Goal: Information Seeking & Learning: Learn about a topic

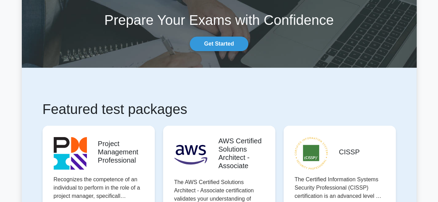
scroll to position [3, 0]
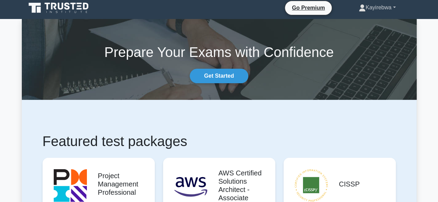
click at [394, 7] on link "Kayirebwa" at bounding box center [377, 8] width 70 height 14
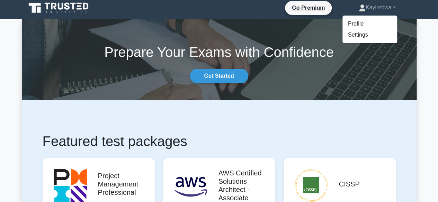
click at [401, 29] on section "Prepare Your Exams with Confidence Get Started" at bounding box center [219, 59] width 395 height 81
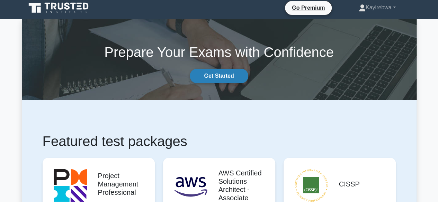
click at [218, 76] on link "Get Started" at bounding box center [219, 76] width 58 height 15
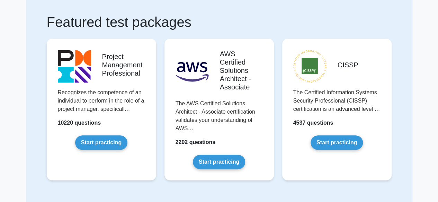
scroll to position [55, 0]
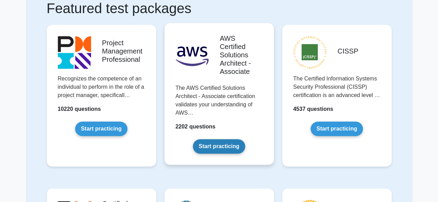
click at [228, 147] on link "Start practicing" at bounding box center [219, 146] width 52 height 15
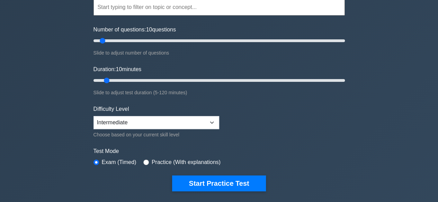
scroll to position [83, 0]
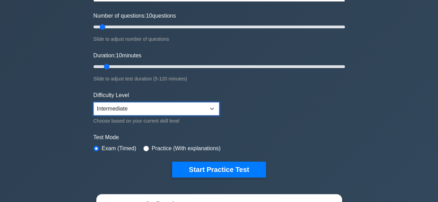
click at [212, 107] on select "Beginner Intermediate Expert" at bounding box center [156, 108] width 126 height 13
select select "expert"
click at [93, 102] on select "Beginner Intermediate Expert" at bounding box center [156, 108] width 126 height 13
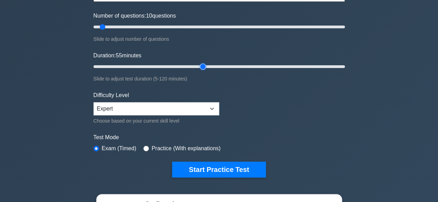
click at [201, 67] on input "Duration: 55 minutes" at bounding box center [218, 67] width 251 height 8
type input "85"
click at [267, 65] on input "Duration: 85 minutes" at bounding box center [218, 67] width 251 height 8
click at [246, 30] on input "Number of questions: 10 questions" at bounding box center [218, 27] width 251 height 8
type input "200"
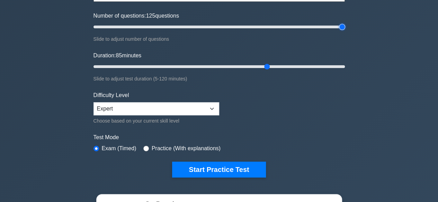
click at [342, 27] on input "Number of questions: 125 questions" at bounding box center [218, 27] width 251 height 8
type input "120"
click at [341, 65] on input "Duration: 120 minutes" at bounding box center [218, 67] width 251 height 8
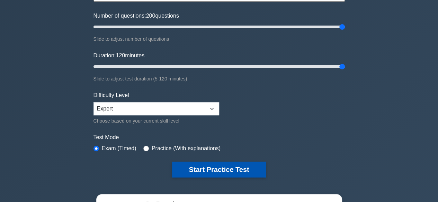
click at [217, 166] on button "Start Practice Test" at bounding box center [218, 170] width 93 height 16
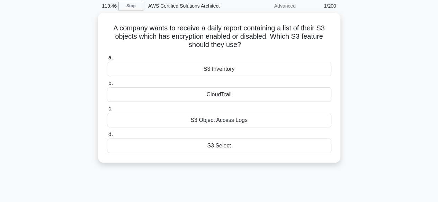
scroll to position [42, 0]
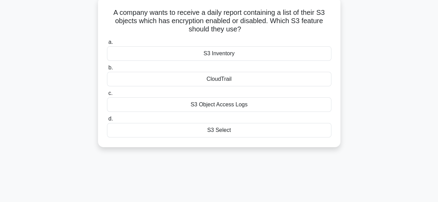
click at [209, 106] on div "S3 Object Access Logs" at bounding box center [219, 105] width 224 height 15
click at [107, 96] on input "c. S3 Object Access Logs" at bounding box center [107, 93] width 0 height 4
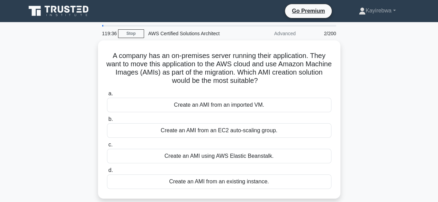
scroll to position [14, 0]
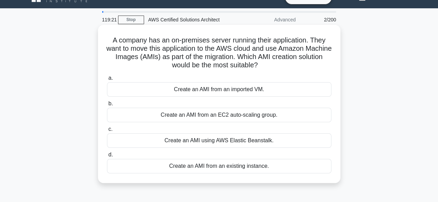
click at [233, 140] on div "Create an AMI using AWS Elastic Beanstalk." at bounding box center [219, 141] width 224 height 15
click at [107, 132] on input "c. Create an AMI using AWS Elastic Beanstalk." at bounding box center [107, 129] width 0 height 4
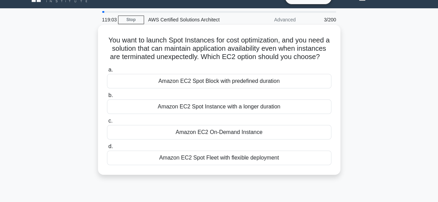
click at [214, 114] on div "Amazon EC2 Spot Instance with a longer duration" at bounding box center [219, 107] width 224 height 15
click at [107, 98] on input "b. Amazon EC2 Spot Instance with a longer duration" at bounding box center [107, 95] width 0 height 4
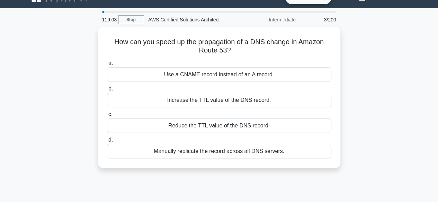
scroll to position [0, 0]
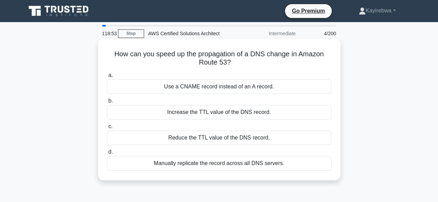
click at [218, 112] on div "Increase the TTL value of the DNS record." at bounding box center [219, 112] width 224 height 15
click at [107, 103] on input "b. Increase the TTL value of the DNS record." at bounding box center [107, 101] width 0 height 4
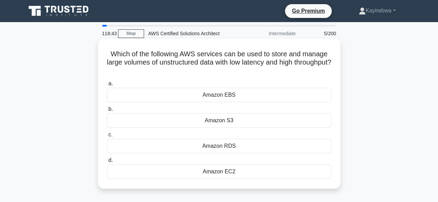
click at [229, 95] on div "Amazon EBS" at bounding box center [219, 95] width 224 height 15
click at [107, 86] on input "a. Amazon EBS" at bounding box center [107, 84] width 0 height 4
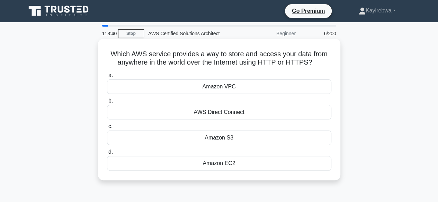
click at [238, 115] on div "AWS Direct Connect" at bounding box center [219, 112] width 224 height 15
click at [107, 103] on input "b. AWS Direct Connect" at bounding box center [107, 101] width 0 height 4
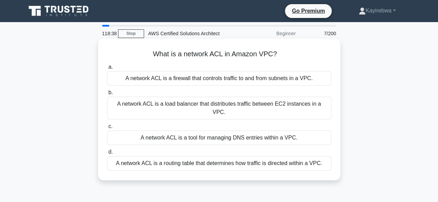
click at [229, 108] on div "A network ACL is a load balancer that distributes traffic between EC2 instances…" at bounding box center [219, 108] width 224 height 23
click at [107, 95] on input "b. A network ACL is a load balancer that distributes traffic between EC2 instan…" at bounding box center [107, 93] width 0 height 4
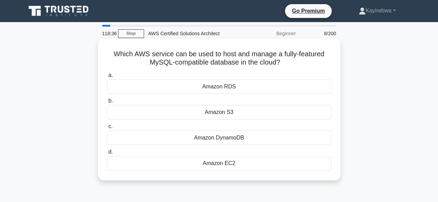
click at [221, 139] on div "Amazon DynamoDB" at bounding box center [219, 138] width 224 height 15
click at [107, 129] on input "c. Amazon DynamoDB" at bounding box center [107, 127] width 0 height 4
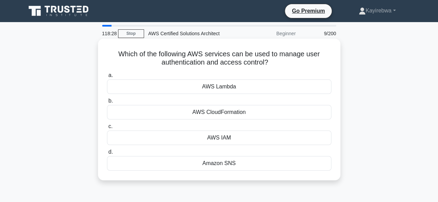
click at [226, 114] on div "AWS CloudFormation" at bounding box center [219, 112] width 224 height 15
click at [107, 103] on input "b. AWS CloudFormation" at bounding box center [107, 101] width 0 height 4
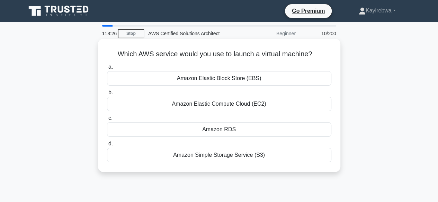
click at [240, 108] on div "Amazon Elastic Compute Cloud (EC2)" at bounding box center [219, 104] width 224 height 15
click at [107, 95] on input "b. Amazon Elastic Compute Cloud (EC2)" at bounding box center [107, 93] width 0 height 4
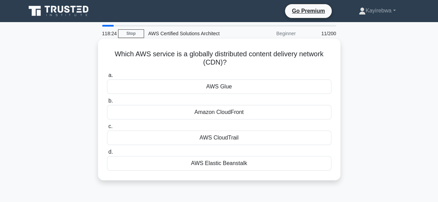
click at [227, 116] on div "Amazon CloudFront" at bounding box center [219, 112] width 224 height 15
click at [107, 103] on input "b. Amazon CloudFront" at bounding box center [107, 101] width 0 height 4
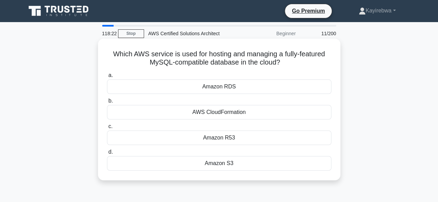
click at [233, 110] on div "AWS CloudFormation" at bounding box center [219, 112] width 224 height 15
click at [107, 103] on input "b. AWS CloudFormation" at bounding box center [107, 101] width 0 height 4
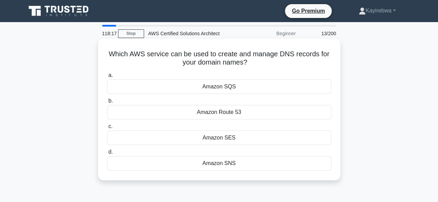
click at [225, 111] on div "Amazon Route 53" at bounding box center [219, 112] width 224 height 15
click at [107, 103] on input "b. Amazon Route 53" at bounding box center [107, 101] width 0 height 4
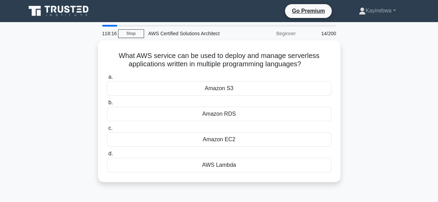
click at [225, 111] on div "Amazon RDS" at bounding box center [219, 114] width 224 height 15
click at [107, 105] on input "b. Amazon RDS" at bounding box center [107, 103] width 0 height 4
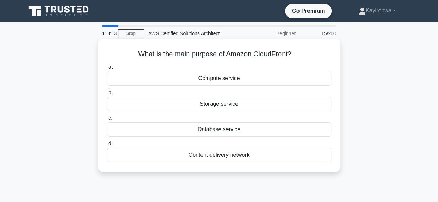
click at [222, 131] on div "Database service" at bounding box center [219, 130] width 224 height 15
click at [107, 121] on input "c. Database service" at bounding box center [107, 118] width 0 height 4
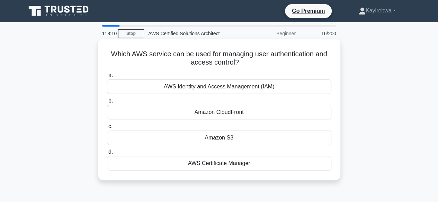
click at [219, 163] on div "AWS Certificate Manager" at bounding box center [219, 163] width 224 height 15
click at [107, 155] on input "d. AWS Certificate Manager" at bounding box center [107, 152] width 0 height 4
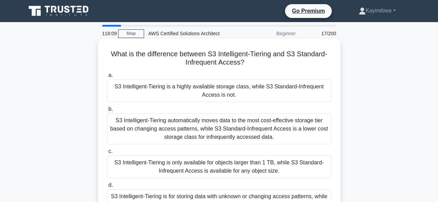
click at [216, 129] on div "S3 Intelligent-Tiering automatically moves data to the most cost-effective stor…" at bounding box center [219, 129] width 224 height 31
click at [107, 112] on input "b. S3 Intelligent-Tiering automatically moves data to the most cost-effective s…" at bounding box center [107, 109] width 0 height 4
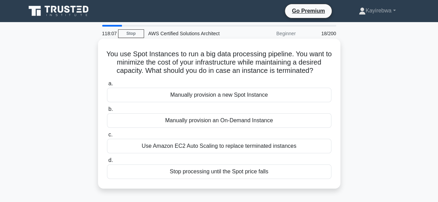
click at [207, 149] on div "Use Amazon EC2 Auto Scaling to replace terminated instances" at bounding box center [219, 146] width 224 height 15
click at [107, 137] on input "c. Use Amazon EC2 Auto Scaling to replace terminated instances" at bounding box center [107, 135] width 0 height 4
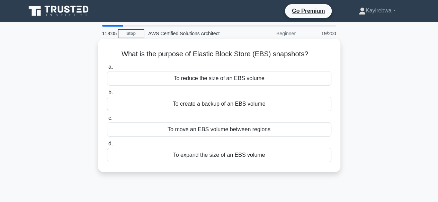
click at [228, 133] on div "To move an EBS volume between regions" at bounding box center [219, 130] width 224 height 15
click at [107, 121] on input "c. To move an EBS volume between regions" at bounding box center [107, 118] width 0 height 4
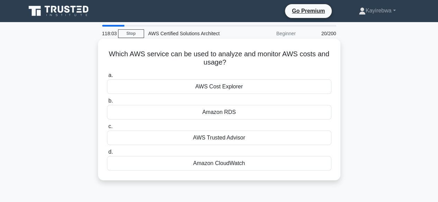
click at [224, 142] on div "AWS Trusted Advisor" at bounding box center [219, 138] width 224 height 15
click at [107, 129] on input "c. AWS Trusted Advisor" at bounding box center [107, 127] width 0 height 4
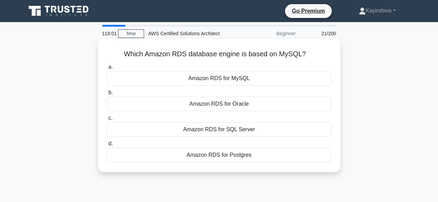
click at [224, 137] on div "a. Amazon RDS for MySQL b. Amazon RDS for Oracle c." at bounding box center [219, 113] width 233 height 102
click at [233, 132] on div "Amazon RDS for SQL Server" at bounding box center [219, 130] width 224 height 15
click at [107, 121] on input "c. Amazon RDS for SQL Server" at bounding box center [107, 118] width 0 height 4
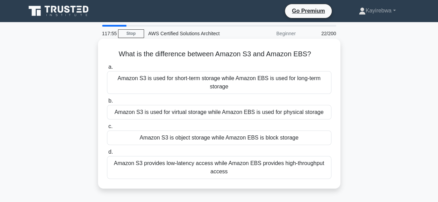
click at [238, 116] on div "Amazon S3 is used for virtual storage while Amazon EBS is used for physical sto…" at bounding box center [219, 112] width 224 height 15
click at [107, 103] on input "b. Amazon S3 is used for virtual storage while Amazon EBS is used for physical …" at bounding box center [107, 101] width 0 height 4
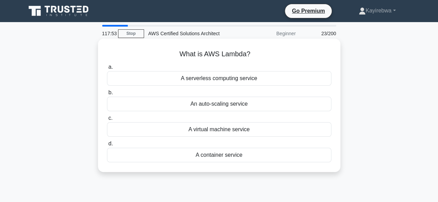
click at [229, 129] on div "A virtual machine service" at bounding box center [219, 130] width 224 height 15
click at [107, 121] on input "c. A virtual machine service" at bounding box center [107, 118] width 0 height 4
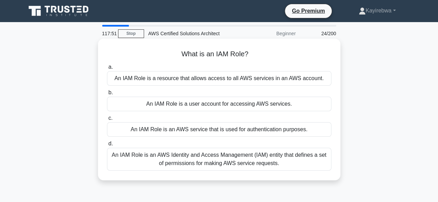
click at [217, 158] on div "An IAM Role is an AWS Identity and Access Management (IAM) entity that defines …" at bounding box center [219, 159] width 224 height 23
click at [107, 146] on input "d. An IAM Role is an AWS Identity and Access Management (IAM) entity that defin…" at bounding box center [107, 144] width 0 height 4
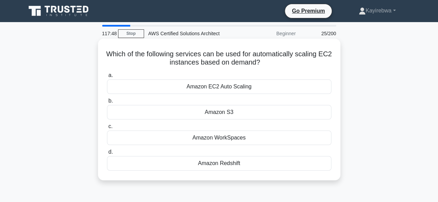
click at [228, 137] on div "Amazon WorkSpaces" at bounding box center [219, 138] width 224 height 15
click at [107, 129] on input "c. Amazon WorkSpaces" at bounding box center [107, 127] width 0 height 4
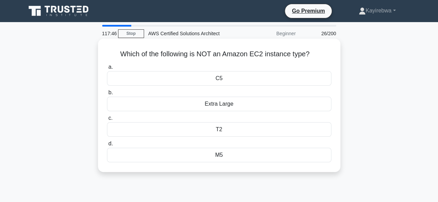
click at [220, 130] on div "T2" at bounding box center [219, 130] width 224 height 15
click at [107, 121] on input "c. T2" at bounding box center [107, 118] width 0 height 4
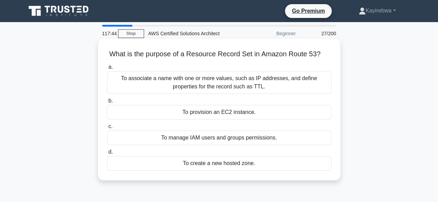
click at [225, 81] on div "To associate a name with one or more values, such as IP addresses, and define p…" at bounding box center [219, 82] width 224 height 23
click at [107, 70] on input "a. To associate a name with one or more values, such as IP addresses, and defin…" at bounding box center [107, 67] width 0 height 4
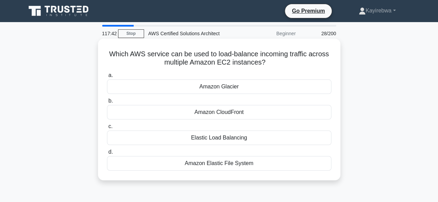
click at [217, 138] on div "Elastic Load Balancing" at bounding box center [219, 138] width 224 height 15
click at [107, 129] on input "c. Elastic Load Balancing" at bounding box center [107, 127] width 0 height 4
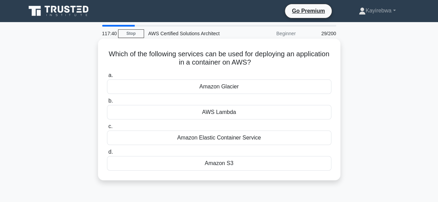
click at [216, 137] on div "Amazon Elastic Container Service" at bounding box center [219, 138] width 224 height 15
click at [107, 129] on input "c. Amazon Elastic Container Service" at bounding box center [107, 127] width 0 height 4
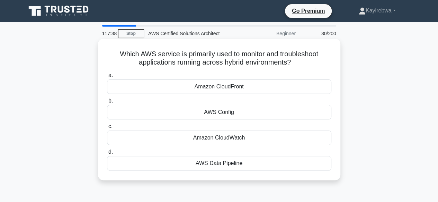
click at [219, 137] on div "Amazon CloudWatch" at bounding box center [219, 138] width 224 height 15
click at [107, 129] on input "c. Amazon CloudWatch" at bounding box center [107, 127] width 0 height 4
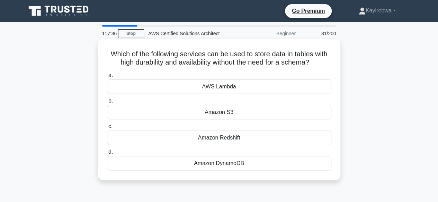
click at [222, 137] on div "Amazon Redshift" at bounding box center [219, 138] width 224 height 15
click at [107, 129] on input "c. Amazon Redshift" at bounding box center [107, 127] width 0 height 4
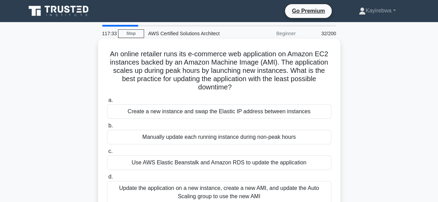
click at [217, 190] on div "Update the application on a new instance, create a new AMI, and update the Auto…" at bounding box center [219, 192] width 224 height 23
click at [107, 180] on input "d. Update the application on a new instance, create a new AMI, and update the A…" at bounding box center [107, 177] width 0 height 4
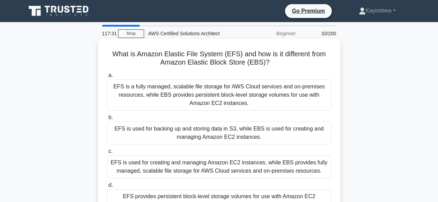
click at [217, 173] on div "EFS is used for creating and managing Amazon EC2 instances, while EBS provides …" at bounding box center [219, 167] width 224 height 23
click at [107, 154] on input "c. EFS is used for creating and managing Amazon EC2 instances, while EBS provid…" at bounding box center [107, 152] width 0 height 4
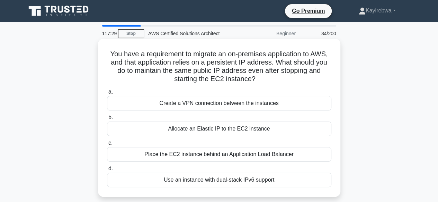
click at [218, 157] on div "Place the EC2 instance behind an Application Load Balancer" at bounding box center [219, 154] width 224 height 15
click at [107, 146] on input "c. Place the EC2 instance behind an Application Load Balancer" at bounding box center [107, 143] width 0 height 4
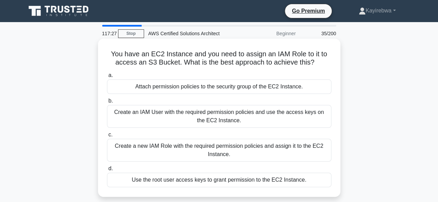
click at [219, 155] on div "Create a new IAM Role with the required permission policies and assign it to th…" at bounding box center [219, 150] width 224 height 23
click at [107, 137] on input "c. Create a new IAM Role with the required permission policies and assign it to…" at bounding box center [107, 135] width 0 height 4
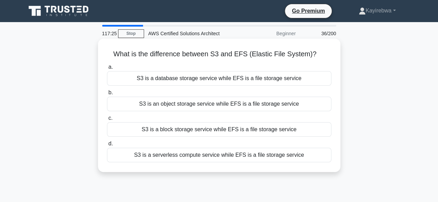
click at [223, 137] on div "S3 is a block storage service while EFS is a file storage service" at bounding box center [219, 130] width 224 height 15
click at [107, 121] on input "c. S3 is a block storage service while EFS is a file storage service" at bounding box center [107, 118] width 0 height 4
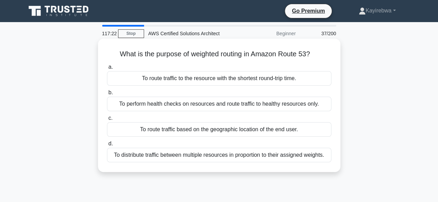
click at [230, 132] on div "To route traffic based on the geographic location of the end user." at bounding box center [219, 130] width 224 height 15
click at [107, 121] on input "c. To route traffic based on the geographic location of the end user." at bounding box center [107, 118] width 0 height 4
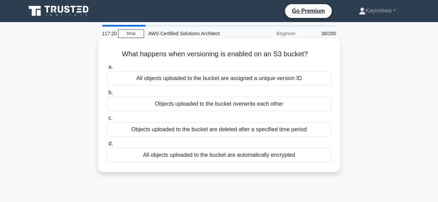
click at [226, 134] on div "Objects uploaded to the bucket are deleted after a specified time period" at bounding box center [219, 130] width 224 height 15
click at [107, 121] on input "c. Objects uploaded to the bucket are deleted after a specified time period" at bounding box center [107, 118] width 0 height 4
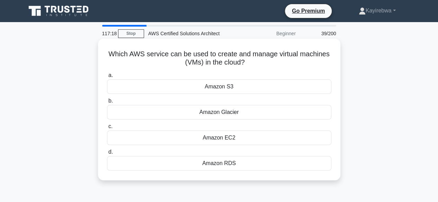
click at [225, 114] on div "Amazon Glacier" at bounding box center [219, 112] width 224 height 15
click at [107, 103] on input "b. Amazon Glacier" at bounding box center [107, 101] width 0 height 4
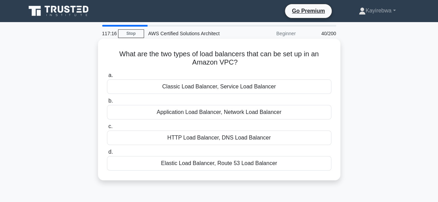
click at [219, 112] on div "Application Load Balancer, Network Load Balancer" at bounding box center [219, 112] width 224 height 15
click at [107, 103] on input "b. Application Load Balancer, Network Load Balancer" at bounding box center [107, 101] width 0 height 4
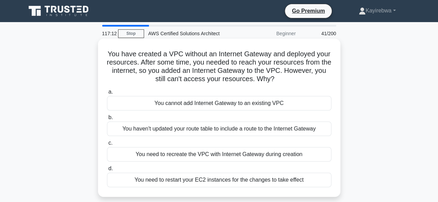
click at [214, 154] on div "You need to recreate the VPC with Internet Gateway during creation" at bounding box center [219, 154] width 224 height 15
click at [107, 146] on input "c. You need to recreate the VPC with Internet Gateway during creation" at bounding box center [107, 143] width 0 height 4
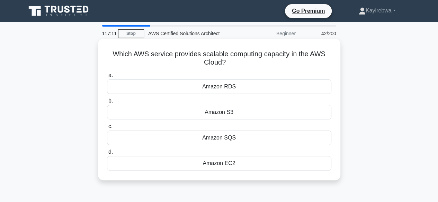
click at [227, 142] on div "Amazon SQS" at bounding box center [219, 138] width 224 height 15
click at [107, 129] on input "c. Amazon SQS" at bounding box center [107, 127] width 0 height 4
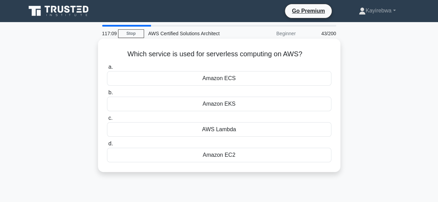
click at [222, 133] on div "AWS Lambda" at bounding box center [219, 130] width 224 height 15
click at [107, 121] on input "c. AWS Lambda" at bounding box center [107, 118] width 0 height 4
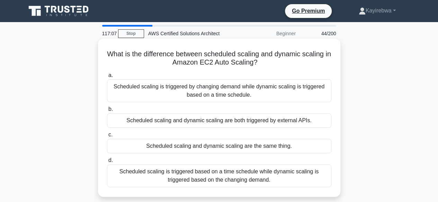
click at [218, 173] on div "Scheduled scaling is triggered based on a time schedule while dynamic scaling i…" at bounding box center [219, 176] width 224 height 23
click at [107, 163] on input "d. Scheduled scaling is triggered based on a time schedule while dynamic scalin…" at bounding box center [107, 161] width 0 height 4
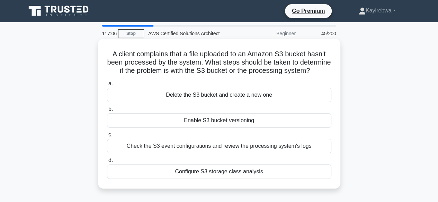
click at [216, 154] on div "Check the S3 event configurations and review the processing system's logs" at bounding box center [219, 146] width 224 height 15
click at [107, 137] on input "c. Check the S3 event configurations and review the processing system's logs" at bounding box center [107, 135] width 0 height 4
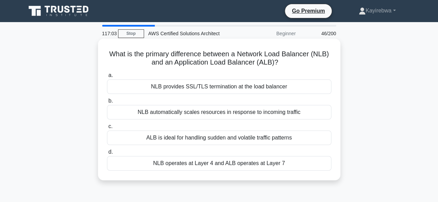
click at [215, 138] on div "ALB is ideal for handling sudden and volatile traffic patterns" at bounding box center [219, 138] width 224 height 15
click at [107, 129] on input "c. ALB is ideal for handling sudden and volatile traffic patterns" at bounding box center [107, 127] width 0 height 4
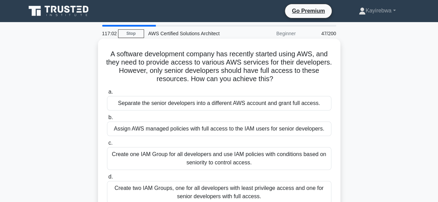
click at [214, 154] on div "Create one IAM Group for all developers and use IAM policies with conditions ba…" at bounding box center [219, 158] width 224 height 23
click at [107, 146] on input "c. Create one IAM Group for all developers and use IAM policies with conditions…" at bounding box center [107, 143] width 0 height 4
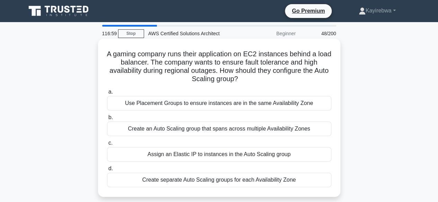
click at [221, 155] on div "Assign an Elastic IP to instances in the Auto Scaling group" at bounding box center [219, 154] width 224 height 15
click at [107, 146] on input "c. Assign an Elastic IP to instances in the Auto Scaling group" at bounding box center [107, 143] width 0 height 4
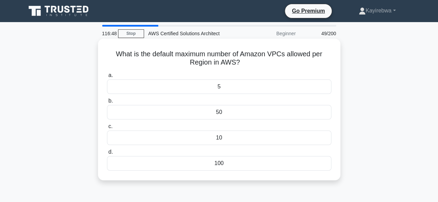
click at [217, 163] on div "100" at bounding box center [219, 163] width 224 height 15
click at [107, 155] on input "d. 100" at bounding box center [107, 152] width 0 height 4
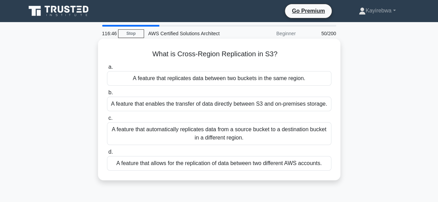
click at [214, 133] on div "A feature that automatically replicates data from a source bucket to a destinat…" at bounding box center [219, 134] width 224 height 23
click at [107, 121] on input "c. A feature that automatically replicates data from a source bucket to a desti…" at bounding box center [107, 118] width 0 height 4
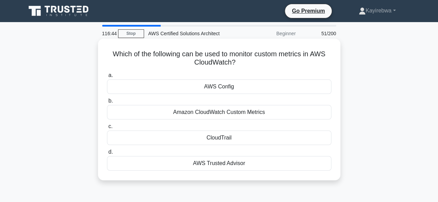
click at [215, 117] on div "Amazon CloudWatch Custom Metrics" at bounding box center [219, 112] width 224 height 15
click at [107, 103] on input "b. Amazon CloudWatch Custom Metrics" at bounding box center [107, 101] width 0 height 4
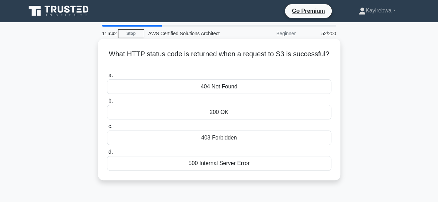
click at [217, 137] on div "403 Forbidden" at bounding box center [219, 138] width 224 height 15
click at [107, 129] on input "c. 403 Forbidden" at bounding box center [107, 127] width 0 height 4
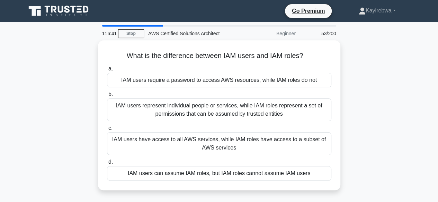
click at [217, 137] on div "IAM users have access to all AWS services, while IAM roles have access to a sub…" at bounding box center [219, 144] width 224 height 23
click at [107, 131] on input "c. IAM users have access to all AWS services, while IAM roles have access to a …" at bounding box center [107, 128] width 0 height 4
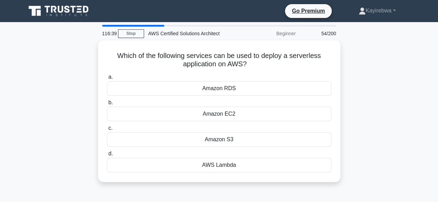
click at [217, 137] on div "Amazon S3" at bounding box center [219, 140] width 224 height 15
click at [107, 131] on input "c. Amazon S3" at bounding box center [107, 128] width 0 height 4
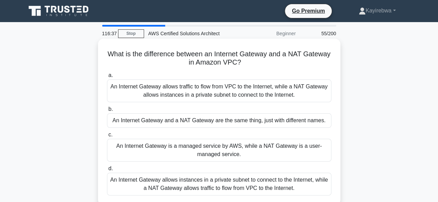
click at [216, 183] on div "An Internet Gateway allows instances in a private subnet to connect to the Inte…" at bounding box center [219, 184] width 224 height 23
click at [107, 171] on input "d. An Internet Gateway allows instances in a private subnet to connect to the I…" at bounding box center [107, 169] width 0 height 4
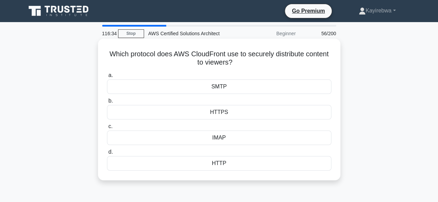
click at [221, 137] on div "IMAP" at bounding box center [219, 138] width 224 height 15
click at [107, 129] on input "c. IMAP" at bounding box center [107, 127] width 0 height 4
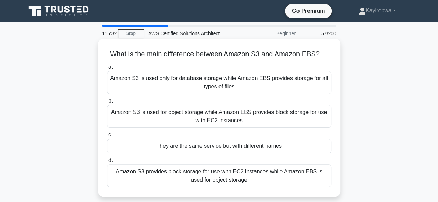
click at [215, 146] on div "They are the same service but with different names" at bounding box center [219, 146] width 224 height 15
click at [107, 137] on input "c. They are the same service but with different names" at bounding box center [107, 135] width 0 height 4
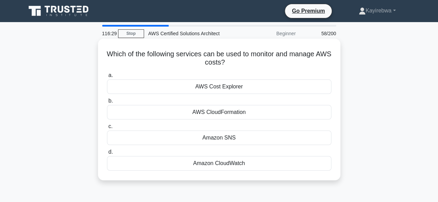
click at [221, 138] on div "Amazon SNS" at bounding box center [219, 138] width 224 height 15
click at [107, 129] on input "c. Amazon SNS" at bounding box center [107, 127] width 0 height 4
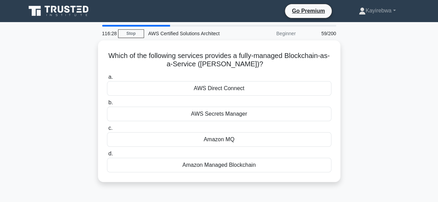
click at [221, 138] on div "Amazon MQ" at bounding box center [219, 140] width 224 height 15
click at [107, 131] on input "c. Amazon MQ" at bounding box center [107, 128] width 0 height 4
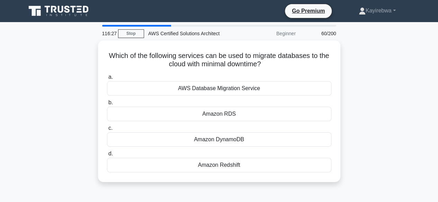
click at [221, 138] on div "Amazon DynamoDB" at bounding box center [219, 140] width 224 height 15
click at [107, 131] on input "c. Amazon DynamoDB" at bounding box center [107, 128] width 0 height 4
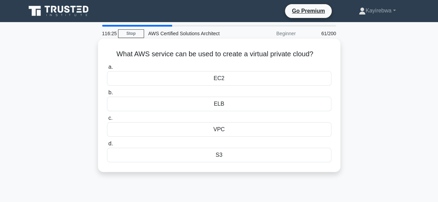
click at [221, 131] on div "VPC" at bounding box center [219, 130] width 224 height 15
click at [107, 121] on input "c. VPC" at bounding box center [107, 118] width 0 height 4
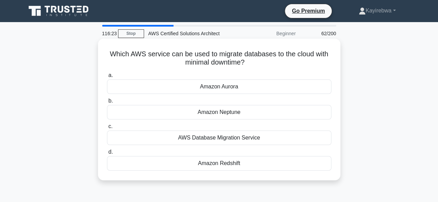
click at [219, 142] on div "AWS Database Migration Service" at bounding box center [219, 138] width 224 height 15
click at [107, 129] on input "c. AWS Database Migration Service" at bounding box center [107, 127] width 0 height 4
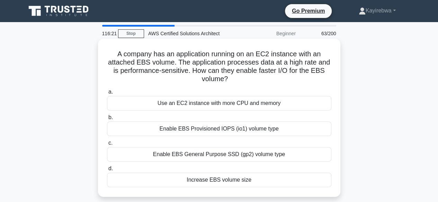
click at [214, 154] on div "Enable EBS General Purpose SSD (gp2) volume type" at bounding box center [219, 154] width 224 height 15
click at [107, 146] on input "c. Enable EBS General Purpose SSD (gp2) volume type" at bounding box center [107, 143] width 0 height 4
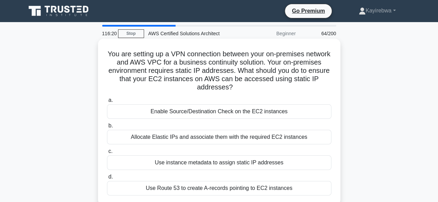
click at [222, 134] on div "Allocate Elastic IPs and associate them with the required EC2 instances" at bounding box center [219, 137] width 224 height 15
click at [107, 128] on input "b. Allocate Elastic IPs and associate them with the required EC2 instances" at bounding box center [107, 126] width 0 height 4
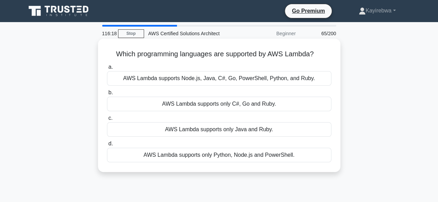
click at [220, 151] on div "AWS Lambda supports only Python, Node.js and PowerShell." at bounding box center [219, 155] width 224 height 15
click at [107, 146] on input "d. AWS Lambda supports only Python, Node.js and PowerShell." at bounding box center [107, 144] width 0 height 4
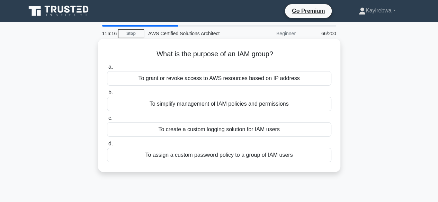
click at [226, 128] on div "To create a custom logging solution for IAM users" at bounding box center [219, 130] width 224 height 15
click at [107, 121] on input "c. To create a custom logging solution for IAM users" at bounding box center [107, 118] width 0 height 4
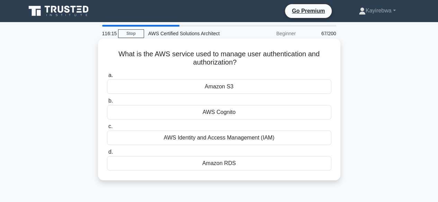
click at [224, 137] on div "AWS Identity and Access Management (IAM)" at bounding box center [219, 138] width 224 height 15
click at [107, 129] on input "c. AWS Identity and Access Management (IAM)" at bounding box center [107, 127] width 0 height 4
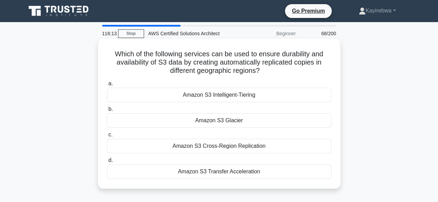
click at [223, 146] on div "Amazon S3 Cross-Region Replication" at bounding box center [219, 146] width 224 height 15
click at [107, 137] on input "c. Amazon S3 Cross-Region Replication" at bounding box center [107, 135] width 0 height 4
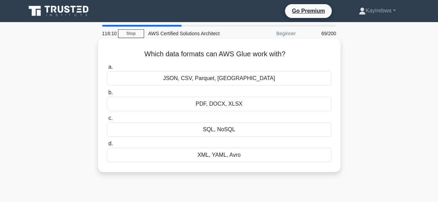
click at [224, 136] on div "SQL, NoSQL" at bounding box center [219, 130] width 224 height 15
click at [107, 121] on input "c. SQL, NoSQL" at bounding box center [107, 118] width 0 height 4
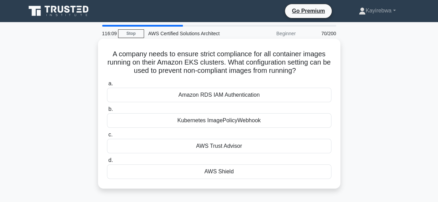
click at [220, 151] on div "AWS Trust Advisor" at bounding box center [219, 146] width 224 height 15
click at [107, 137] on input "c. AWS Trust Advisor" at bounding box center [107, 135] width 0 height 4
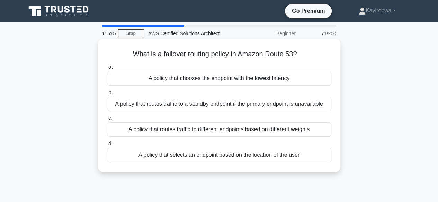
click at [230, 135] on div "A policy that routes traffic to different endpoints based on different weights" at bounding box center [219, 130] width 224 height 15
click at [107, 121] on input "c. A policy that routes traffic to different endpoints based on different weigh…" at bounding box center [107, 118] width 0 height 4
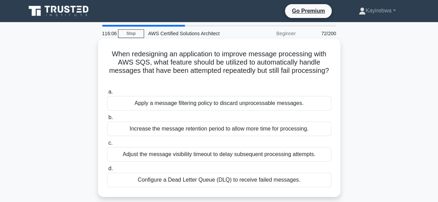
click at [220, 153] on div "Adjust the message visibility timeout to delay subsequent processing attempts." at bounding box center [219, 154] width 224 height 15
click at [107, 146] on input "c. Adjust the message visibility timeout to delay subsequent processing attempt…" at bounding box center [107, 143] width 0 height 4
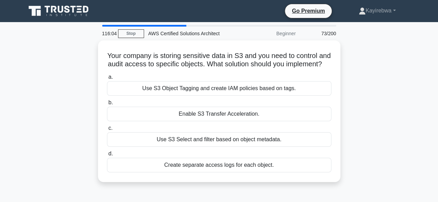
click at [220, 147] on div "Use S3 Select and filter based on object metadata." at bounding box center [219, 140] width 224 height 15
click at [107, 131] on input "c. Use S3 Select and filter based on object metadata." at bounding box center [107, 128] width 0 height 4
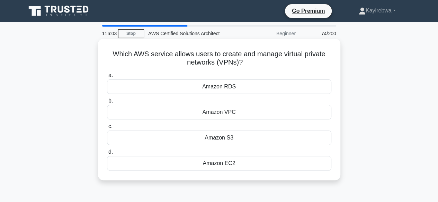
click at [222, 141] on div "Amazon S3" at bounding box center [219, 138] width 224 height 15
click at [107, 129] on input "c. Amazon S3" at bounding box center [107, 127] width 0 height 4
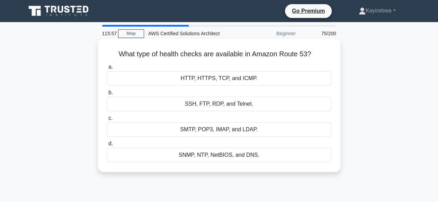
click at [220, 133] on div "SMTP, POP3, IMAP, and LDAP." at bounding box center [219, 130] width 224 height 15
click at [107, 121] on input "c. SMTP, POP3, IMAP, and LDAP." at bounding box center [107, 118] width 0 height 4
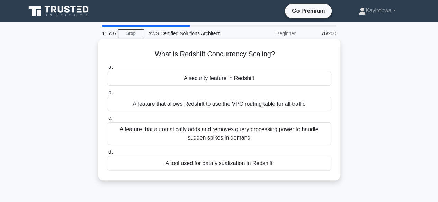
click at [227, 130] on div "A feature that automatically adds and removes query processing power to handle …" at bounding box center [219, 134] width 224 height 23
click at [107, 121] on input "c. A feature that automatically adds and removes query processing power to hand…" at bounding box center [107, 118] width 0 height 4
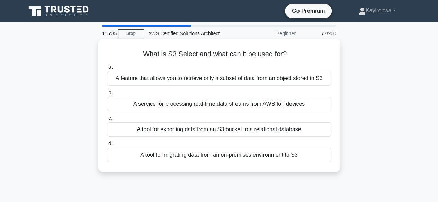
click at [240, 80] on div "A feature that allows you to retrieve only a subset of data from an object stor…" at bounding box center [219, 78] width 224 height 15
click at [107, 70] on input "a. A feature that allows you to retrieve only a subset of data from an object s…" at bounding box center [107, 67] width 0 height 4
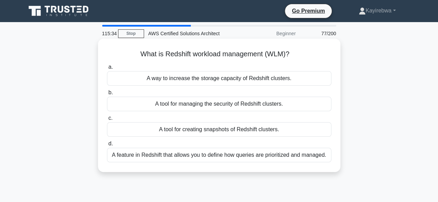
click at [199, 155] on div "A feature in Redshift that allows you to define how queries are prioritized and…" at bounding box center [219, 155] width 224 height 15
click at [107, 146] on input "d. A feature in Redshift that allows you to define how queries are prioritized …" at bounding box center [107, 144] width 0 height 4
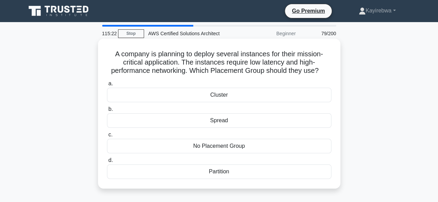
click at [217, 117] on div "Spread" at bounding box center [219, 121] width 224 height 15
click at [107, 112] on input "b. Spread" at bounding box center [107, 109] width 0 height 4
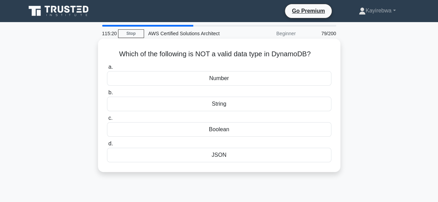
click at [221, 130] on div "Boolean" at bounding box center [219, 130] width 224 height 15
click at [107, 121] on input "c. Boolean" at bounding box center [107, 118] width 0 height 4
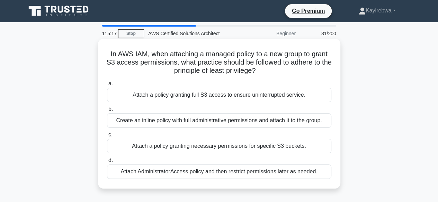
click at [214, 148] on div "Attach a policy granting necessary permissions for specific S3 buckets." at bounding box center [219, 146] width 224 height 15
click at [107, 137] on input "c. Attach a policy granting necessary permissions for specific S3 buckets." at bounding box center [107, 135] width 0 height 4
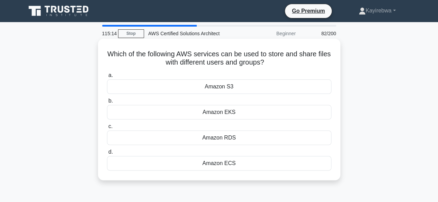
click at [223, 137] on div "Amazon RDS" at bounding box center [219, 138] width 224 height 15
click at [107, 129] on input "c. Amazon RDS" at bounding box center [107, 127] width 0 height 4
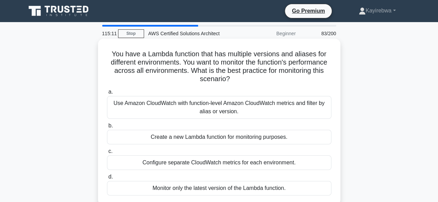
click at [234, 108] on div "Use Amazon CloudWatch with function-level Amazon CloudWatch metrics and filter …" at bounding box center [219, 107] width 224 height 23
click at [107, 94] on input "a. Use Amazon CloudWatch with function-level Amazon CloudWatch metrics and filt…" at bounding box center [107, 92] width 0 height 4
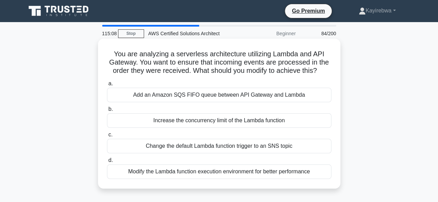
click at [224, 175] on div "Modify the Lambda function execution environment for better performance" at bounding box center [219, 172] width 224 height 15
click at [107, 163] on input "d. Modify the Lambda function execution environment for better performance" at bounding box center [107, 161] width 0 height 4
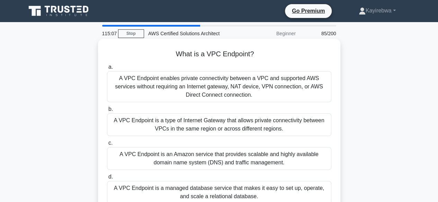
click at [219, 160] on div "A VPC Endpoint is an Amazon service that provides scalable and highly available…" at bounding box center [219, 158] width 224 height 23
click at [107, 146] on input "c. A VPC Endpoint is an Amazon service that provides scalable and highly availa…" at bounding box center [107, 143] width 0 height 4
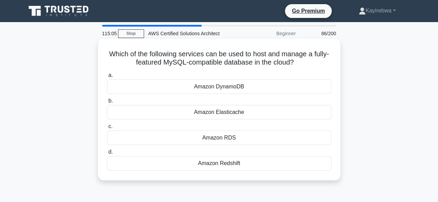
click at [220, 139] on div "Amazon RDS" at bounding box center [219, 138] width 224 height 15
click at [107, 129] on input "c. Amazon RDS" at bounding box center [107, 127] width 0 height 4
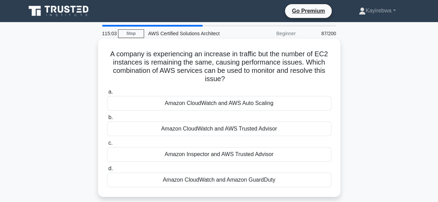
click at [216, 157] on div "Amazon Inspector and AWS Trusted Advisor" at bounding box center [219, 154] width 224 height 15
click at [107, 146] on input "c. Amazon Inspector and AWS Trusted Advisor" at bounding box center [107, 143] width 0 height 4
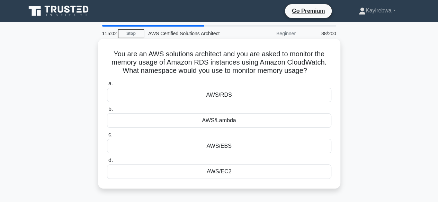
click at [225, 150] on div "AWS/EBS" at bounding box center [219, 146] width 224 height 15
click at [107, 137] on input "c. AWS/EBS" at bounding box center [107, 135] width 0 height 4
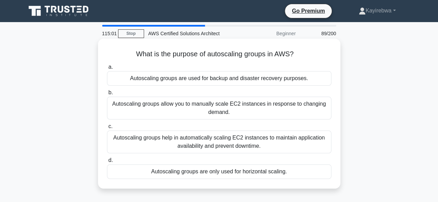
click at [219, 137] on div "Autoscaling groups help in automatically scaling EC2 instances to maintain appl…" at bounding box center [219, 142] width 224 height 23
click at [107, 129] on input "c. Autoscaling groups help in automatically scaling EC2 instances to maintain a…" at bounding box center [107, 127] width 0 height 4
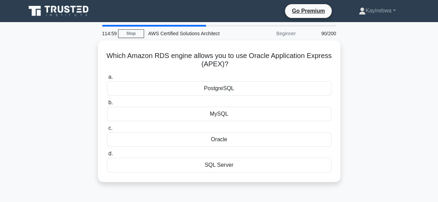
click at [219, 137] on div "Oracle" at bounding box center [219, 140] width 224 height 15
click at [107, 131] on input "c. Oracle" at bounding box center [107, 128] width 0 height 4
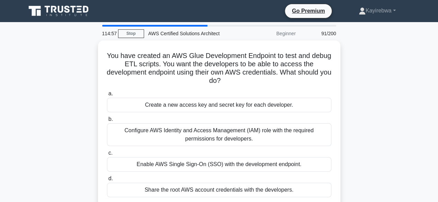
click at [219, 137] on div "Configure AWS Identity and Access Management (IAM) role with the required permi…" at bounding box center [219, 135] width 224 height 23
click at [107, 122] on input "b. Configure AWS Identity and Access Management (IAM) role with the required pe…" at bounding box center [107, 119] width 0 height 4
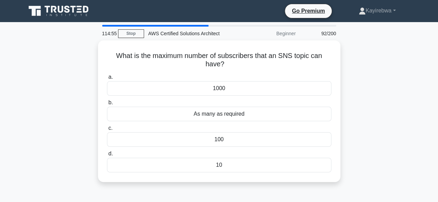
click at [219, 137] on div "100" at bounding box center [219, 140] width 224 height 15
click at [107, 131] on input "c. 100" at bounding box center [107, 128] width 0 height 4
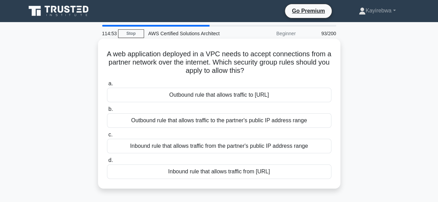
click at [217, 151] on div "Inbound rule that allows traffic from the partner's public IP address range" at bounding box center [219, 146] width 224 height 15
click at [107, 137] on input "c. Inbound rule that allows traffic from the partner's public IP address range" at bounding box center [107, 135] width 0 height 4
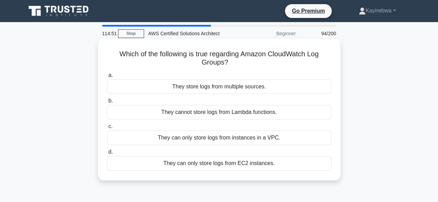
click at [221, 143] on div "They can only store logs from instances in a VPC." at bounding box center [219, 138] width 224 height 15
click at [107, 129] on input "c. They can only store logs from instances in a VPC." at bounding box center [107, 127] width 0 height 4
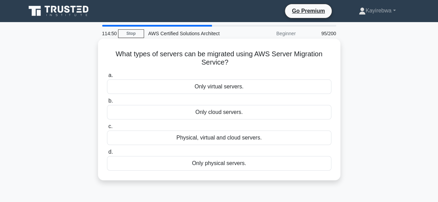
click at [224, 137] on div "Physical, virtual and cloud servers." at bounding box center [219, 138] width 224 height 15
click at [107, 129] on input "c. Physical, virtual and cloud servers." at bounding box center [107, 127] width 0 height 4
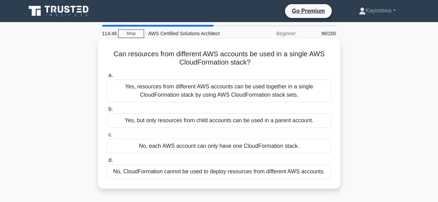
click at [232, 121] on div "Yes, but only resources from child accounts can be used in a parent account." at bounding box center [219, 121] width 224 height 15
click at [107, 112] on input "b. Yes, but only resources from child accounts can be used in a parent account." at bounding box center [107, 109] width 0 height 4
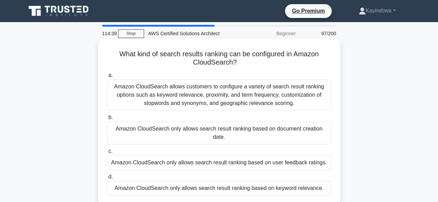
click at [221, 158] on div "Amazon CloudSearch only allows search result ranking based on user feedback rat…" at bounding box center [219, 163] width 224 height 15
click at [107, 154] on input "c. Amazon CloudSearch only allows search result ranking based on user feedback …" at bounding box center [107, 152] width 0 height 4
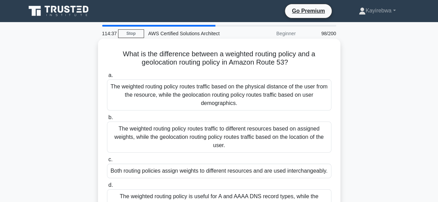
click at [218, 173] on div "Both routing policies assign weights to different resources and are used interc…" at bounding box center [219, 171] width 224 height 15
click at [107, 162] on input "c. Both routing policies assign weights to different resources and are used int…" at bounding box center [107, 160] width 0 height 4
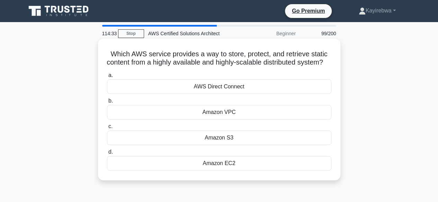
click at [217, 171] on div "Amazon EC2" at bounding box center [219, 163] width 224 height 15
click at [107, 155] on input "d. Amazon EC2" at bounding box center [107, 152] width 0 height 4
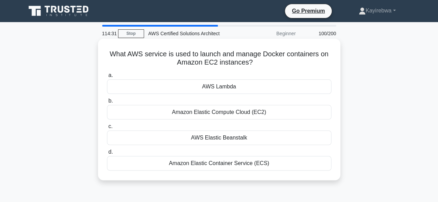
click at [219, 166] on div "Amazon Elastic Container Service (ECS)" at bounding box center [219, 163] width 224 height 15
click at [107, 155] on input "d. Amazon Elastic Container Service (ECS)" at bounding box center [107, 152] width 0 height 4
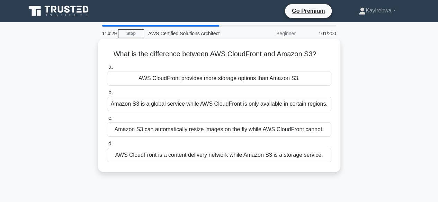
click at [237, 130] on div "Amazon S3 can automatically resize images on the fly while AWS CloudFront canno…" at bounding box center [219, 130] width 224 height 15
click at [107, 121] on input "c. Amazon S3 can automatically resize images on the fly while AWS CloudFront ca…" at bounding box center [107, 118] width 0 height 4
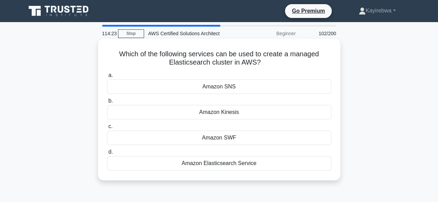
click at [231, 137] on div "Amazon SWF" at bounding box center [219, 138] width 224 height 15
click at [107, 129] on input "c. Amazon SWF" at bounding box center [107, 127] width 0 height 4
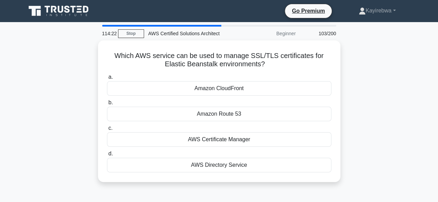
click at [231, 137] on div "AWS Certificate Manager" at bounding box center [219, 140] width 224 height 15
click at [107, 131] on input "c. AWS Certificate Manager" at bounding box center [107, 128] width 0 height 4
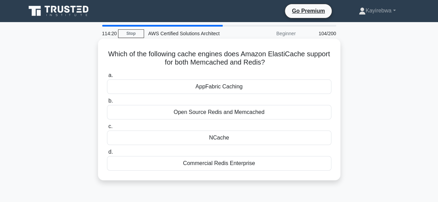
click at [236, 115] on div "Open Source Redis and Memcached" at bounding box center [219, 112] width 224 height 15
click at [107, 103] on input "b. Open Source Redis and Memcached" at bounding box center [107, 101] width 0 height 4
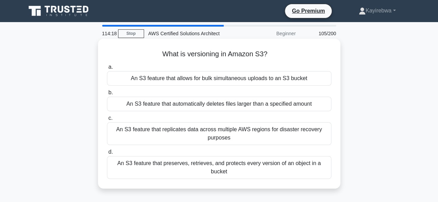
click at [225, 130] on div "An S3 feature that replicates data across multiple AWS regions for disaster rec…" at bounding box center [219, 134] width 224 height 23
click at [107, 121] on input "c. An S3 feature that replicates data across multiple AWS regions for disaster …" at bounding box center [107, 118] width 0 height 4
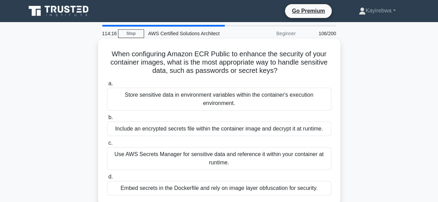
click at [218, 157] on div "Use AWS Secrets Manager for sensitive data and reference it within your contain…" at bounding box center [219, 158] width 224 height 23
click at [107, 146] on input "c. Use AWS Secrets Manager for sensitive data and reference it within your cont…" at bounding box center [107, 143] width 0 height 4
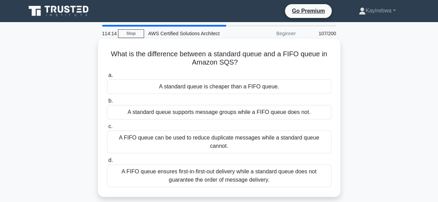
click at [235, 139] on div "A FIFO queue can be used to reduce duplicate messages while a standard queue ca…" at bounding box center [219, 142] width 224 height 23
click at [107, 129] on input "c. A FIFO queue can be used to reduce duplicate messages while a standard queue…" at bounding box center [107, 127] width 0 height 4
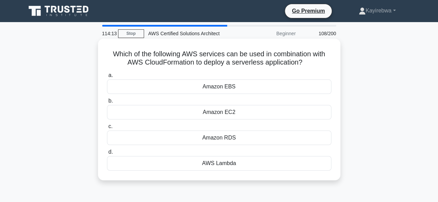
click at [224, 139] on div "Amazon RDS" at bounding box center [219, 138] width 224 height 15
click at [107, 129] on input "c. Amazon RDS" at bounding box center [107, 127] width 0 height 4
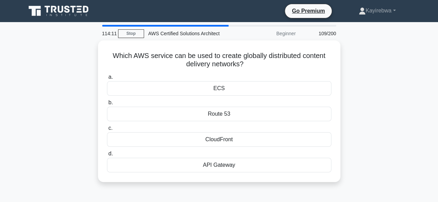
click at [224, 139] on div "CloudFront" at bounding box center [219, 140] width 224 height 15
click at [107, 131] on input "c. CloudFront" at bounding box center [107, 128] width 0 height 4
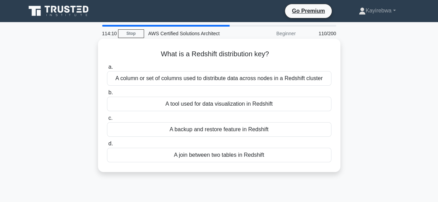
click at [218, 132] on div "A backup and restore feature in Redshift" at bounding box center [219, 130] width 224 height 15
click at [107, 121] on input "c. A backup and restore feature in Redshift" at bounding box center [107, 118] width 0 height 4
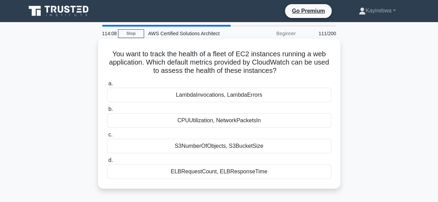
click at [216, 150] on div "S3NumberOfObjects, S3BucketSize" at bounding box center [219, 146] width 224 height 15
click at [107, 137] on input "c. S3NumberOfObjects, S3BucketSize" at bounding box center [107, 135] width 0 height 4
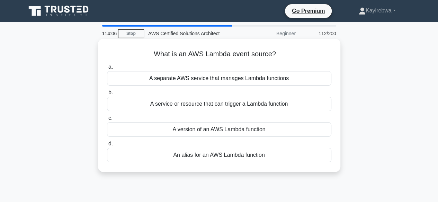
click at [215, 136] on div "A version of an AWS Lambda function" at bounding box center [219, 130] width 224 height 15
click at [107, 121] on input "c. A version of an AWS Lambda function" at bounding box center [107, 118] width 0 height 4
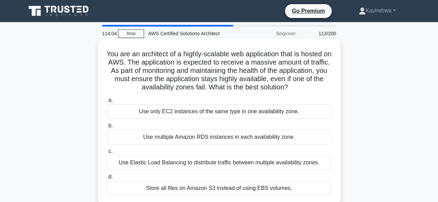
click at [215, 160] on div "Use Elastic Load Balancing to distribute traffic between multiple availability …" at bounding box center [219, 163] width 224 height 15
click at [107, 154] on input "c. Use Elastic Load Balancing to distribute traffic between multiple availabili…" at bounding box center [107, 152] width 0 height 4
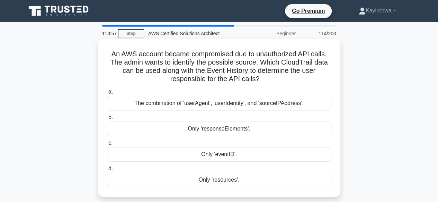
click at [216, 157] on div "Only 'eventID'." at bounding box center [219, 154] width 224 height 15
click at [107, 146] on input "c. Only 'eventID'." at bounding box center [107, 143] width 0 height 4
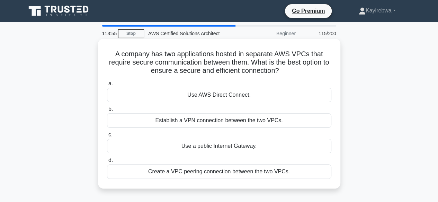
click at [210, 173] on div "Create a VPC peering connection between the two VPCs." at bounding box center [219, 172] width 224 height 15
click at [107, 163] on input "d. Create a VPC peering connection between the two VPCs." at bounding box center [107, 161] width 0 height 4
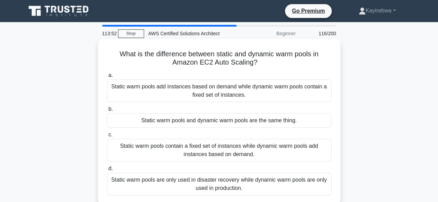
click at [211, 185] on div "Static warm pools are only used in disaster recovery while dynamic warm pools a…" at bounding box center [219, 184] width 224 height 23
click at [107, 171] on input "d. Static warm pools are only used in disaster recovery while dynamic warm pool…" at bounding box center [107, 169] width 0 height 4
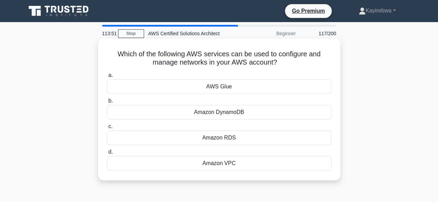
click at [223, 140] on div "Amazon RDS" at bounding box center [219, 138] width 224 height 15
click at [107, 129] on input "c. Amazon RDS" at bounding box center [107, 127] width 0 height 4
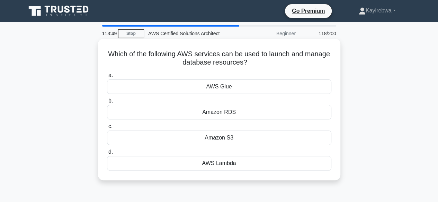
click at [225, 138] on div "Amazon S3" at bounding box center [219, 138] width 224 height 15
click at [107, 129] on input "c. Amazon S3" at bounding box center [107, 127] width 0 height 4
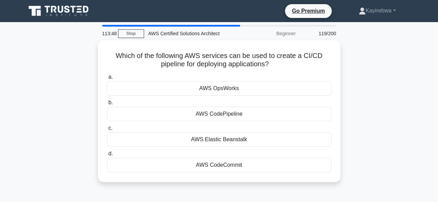
click at [225, 138] on div "AWS Elastic Beanstalk" at bounding box center [219, 140] width 224 height 15
click at [107, 131] on input "c. AWS Elastic Beanstalk" at bounding box center [107, 128] width 0 height 4
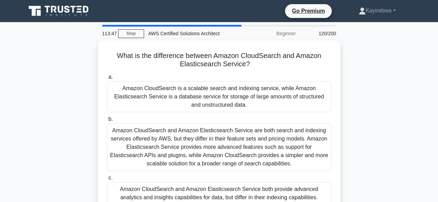
click at [225, 138] on div "Amazon CloudSearch and Amazon Elasticsearch Service are both search and indexin…" at bounding box center [219, 148] width 224 height 48
click at [107, 122] on input "b. Amazon CloudSearch and Amazon Elasticsearch Service are both search and inde…" at bounding box center [107, 119] width 0 height 4
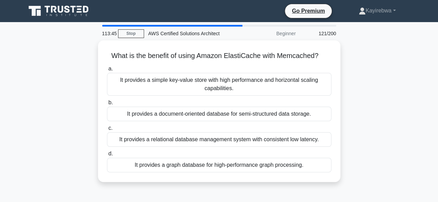
click at [225, 138] on div "It provides a relational database management system with consistent low latency." at bounding box center [219, 140] width 224 height 15
click at [107, 131] on input "c. It provides a relational database management system with consistent low late…" at bounding box center [107, 128] width 0 height 4
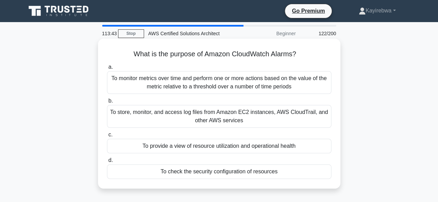
click at [235, 121] on div "To store, monitor, and access log files from Amazon EC2 instances, AWS CloudTra…" at bounding box center [219, 116] width 224 height 23
click at [107, 103] on input "b. To store, monitor, and access log files from Amazon EC2 instances, AWS Cloud…" at bounding box center [107, 101] width 0 height 4
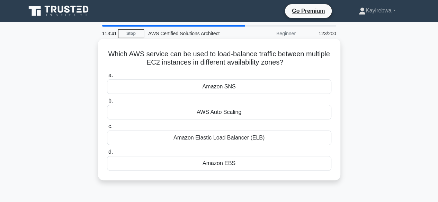
click at [227, 139] on div "Amazon Elastic Load Balancer (ELB)" at bounding box center [219, 138] width 224 height 15
click at [107, 129] on input "c. Amazon Elastic Load Balancer (ELB)" at bounding box center [107, 127] width 0 height 4
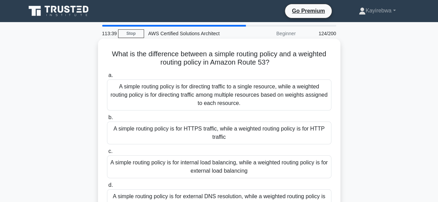
click at [225, 163] on div "A simple routing policy is for internal load balancing, while a weighted routin…" at bounding box center [219, 167] width 224 height 23
click at [107, 154] on input "c. A simple routing policy is for internal load balancing, while a weighted rou…" at bounding box center [107, 152] width 0 height 4
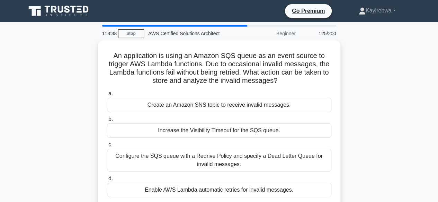
click at [225, 163] on div "Configure the SQS queue with a Redrive Policy and specify a Dead Letter Queue f…" at bounding box center [219, 160] width 224 height 23
click at [107, 147] on input "c. Configure the SQS queue with a Redrive Policy and specify a Dead Letter Queu…" at bounding box center [107, 145] width 0 height 4
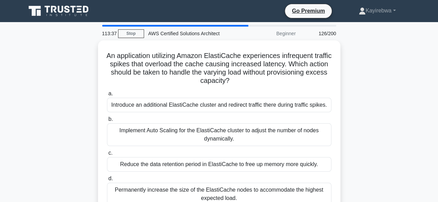
click at [225, 163] on div "Reduce the data retention period in ElastiCache to free up memory more quickly." at bounding box center [219, 164] width 224 height 15
click at [107, 156] on input "c. Reduce the data retention period in ElastiCache to free up memory more quick…" at bounding box center [107, 153] width 0 height 4
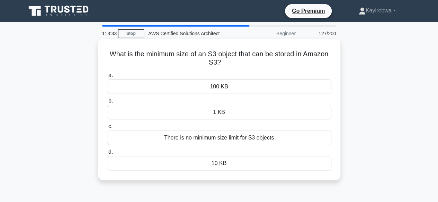
click at [232, 142] on div "There is no minimum size limit for S3 objects" at bounding box center [219, 138] width 224 height 15
click at [107, 129] on input "c. There is no minimum size limit for S3 objects" at bounding box center [107, 127] width 0 height 4
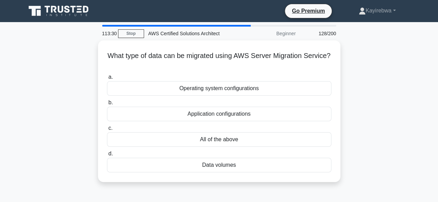
click at [232, 142] on div "All of the above" at bounding box center [219, 140] width 224 height 15
click at [107, 131] on input "c. All of the above" at bounding box center [107, 128] width 0 height 4
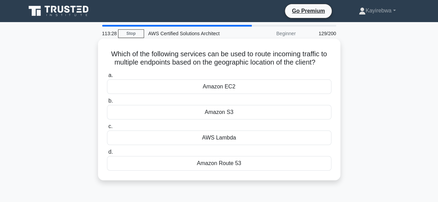
click at [226, 137] on div "AWS Lambda" at bounding box center [219, 138] width 224 height 15
click at [107, 129] on input "c. AWS Lambda" at bounding box center [107, 127] width 0 height 4
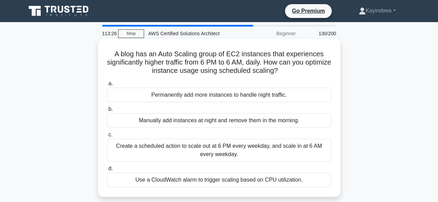
click at [226, 153] on div "Create a scheduled action to scale out at 6 PM every weekday, and scale in at 6…" at bounding box center [219, 150] width 224 height 23
click at [107, 137] on input "c. Create a scheduled action to scale out at 6 PM every weekday, and scale in a…" at bounding box center [107, 135] width 0 height 4
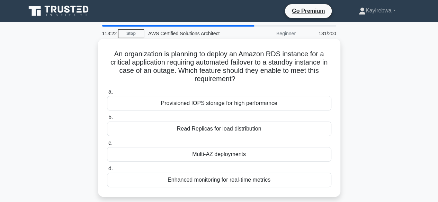
click at [225, 155] on div "Multi-AZ deployments" at bounding box center [219, 154] width 224 height 15
click at [107, 146] on input "c. Multi-AZ deployments" at bounding box center [107, 143] width 0 height 4
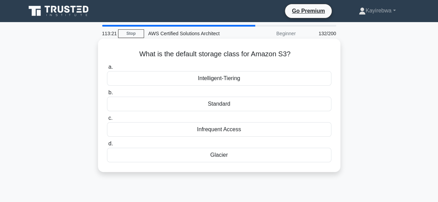
click at [224, 131] on div "Infrequent Access" at bounding box center [219, 130] width 224 height 15
click at [107, 121] on input "c. Infrequent Access" at bounding box center [107, 118] width 0 height 4
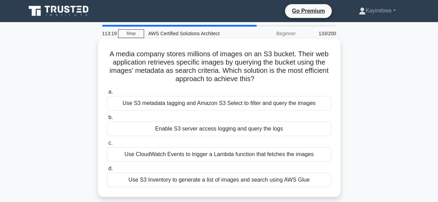
click at [219, 160] on div "Use CloudWatch Events to trigger a Lambda function that fetches the images" at bounding box center [219, 154] width 224 height 15
click at [107, 146] on input "c. Use CloudWatch Events to trigger a Lambda function that fetches the images" at bounding box center [107, 143] width 0 height 4
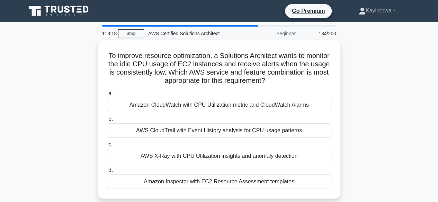
click at [219, 160] on div "AWS X-Ray with CPU Utilization insights and anomaly detection" at bounding box center [219, 156] width 224 height 15
click at [107, 147] on input "c. AWS X-Ray with CPU Utilization insights and anomaly detection" at bounding box center [107, 145] width 0 height 4
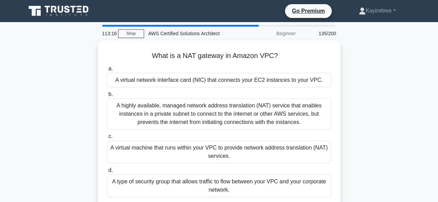
click at [219, 160] on div "A virtual machine that runs within your VPC to provide network address translat…" at bounding box center [219, 152] width 224 height 23
click at [107, 139] on input "c. A virtual machine that runs within your VPC to provide network address trans…" at bounding box center [107, 137] width 0 height 4
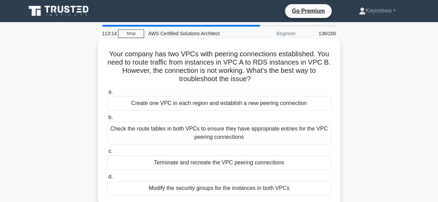
click at [232, 137] on div "Check the route tables in both VPCs to ensure they have appropriate entries for…" at bounding box center [219, 133] width 224 height 23
click at [107, 120] on input "b. Check the route tables in both VPCs to ensure they have appropriate entries …" at bounding box center [107, 118] width 0 height 4
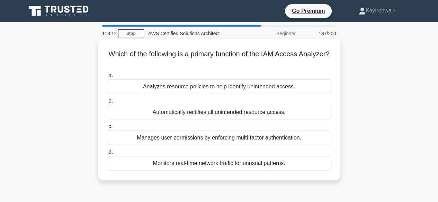
click at [227, 139] on div "Manages user permissions by enforcing multi-factor authentication." at bounding box center [219, 138] width 224 height 15
click at [107, 129] on input "c. Manages user permissions by enforcing multi-factor authentication." at bounding box center [107, 127] width 0 height 4
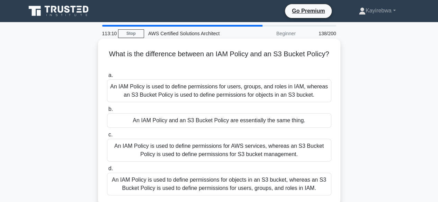
click at [220, 155] on div "An IAM Policy is used to define permissions for AWS services, whereas an S3 Buc…" at bounding box center [219, 150] width 224 height 23
click at [107, 137] on input "c. An IAM Policy is used to define permissions for AWS services, whereas an S3 …" at bounding box center [107, 135] width 0 height 4
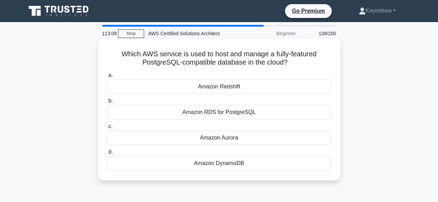
click at [222, 136] on div "Amazon Aurora" at bounding box center [219, 138] width 224 height 15
click at [107, 129] on input "c. Amazon Aurora" at bounding box center [107, 127] width 0 height 4
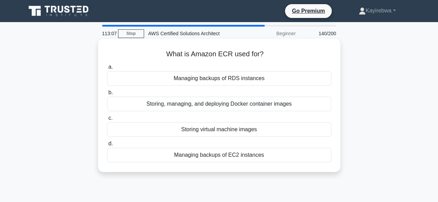
click at [217, 136] on div "Storing virtual machine images" at bounding box center [219, 130] width 224 height 15
click at [107, 121] on input "c. Storing virtual machine images" at bounding box center [107, 118] width 0 height 4
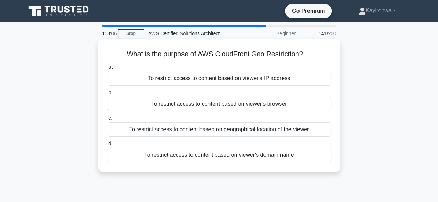
click at [223, 131] on div "To restrict access to content based on geographical location of the viewer" at bounding box center [219, 130] width 224 height 15
click at [107, 121] on input "c. To restrict access to content based on geographical location of the viewer" at bounding box center [107, 118] width 0 height 4
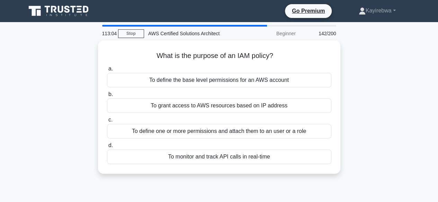
click at [223, 131] on div "To define one or more permissions and attach them to an user or a role" at bounding box center [219, 131] width 224 height 15
click at [107, 123] on input "c. To define one or more permissions and attach them to an user or a role" at bounding box center [107, 120] width 0 height 4
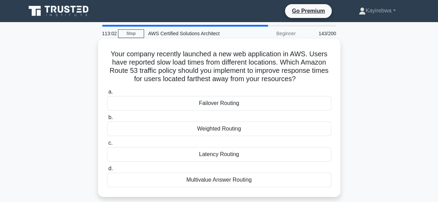
click at [222, 154] on div "Latency Routing" at bounding box center [219, 154] width 224 height 15
click at [107, 146] on input "c. Latency Routing" at bounding box center [107, 143] width 0 height 4
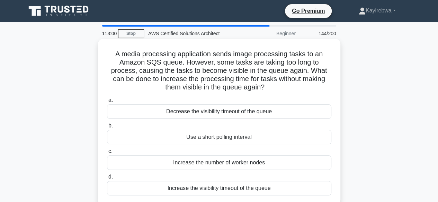
click at [215, 165] on div "Increase the number of worker nodes" at bounding box center [219, 163] width 224 height 15
click at [107, 154] on input "c. Increase the number of worker nodes" at bounding box center [107, 152] width 0 height 4
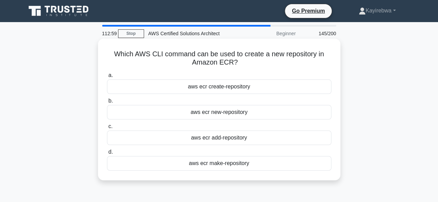
click at [222, 136] on div "aws ecr add-repository" at bounding box center [219, 138] width 224 height 15
click at [107, 129] on input "c. aws ecr add-repository" at bounding box center [107, 127] width 0 height 4
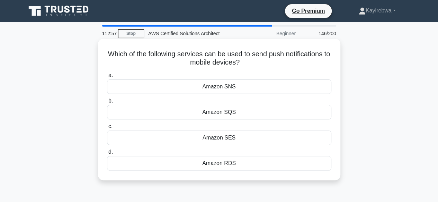
click at [217, 139] on div "Amazon SES" at bounding box center [219, 138] width 224 height 15
click at [107, 129] on input "c. Amazon SES" at bounding box center [107, 127] width 0 height 4
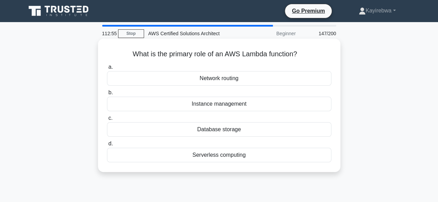
click at [218, 133] on div "Database storage" at bounding box center [219, 130] width 224 height 15
click at [107, 121] on input "c. Database storage" at bounding box center [107, 118] width 0 height 4
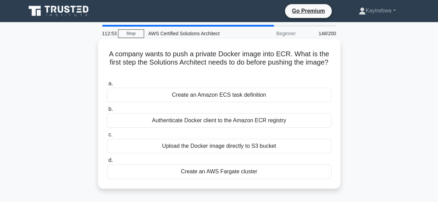
click at [215, 149] on div "Upload the Docker image directly to S3 bucket" at bounding box center [219, 146] width 224 height 15
click at [107, 137] on input "c. Upload the Docker image directly to S3 bucket" at bounding box center [107, 135] width 0 height 4
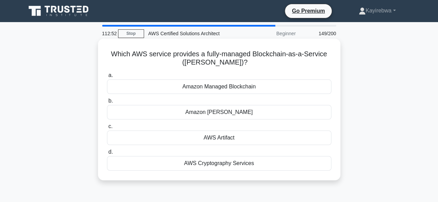
click at [223, 136] on div "AWS Artifact" at bounding box center [219, 138] width 224 height 15
click at [107, 129] on input "c. AWS Artifact" at bounding box center [107, 127] width 0 height 4
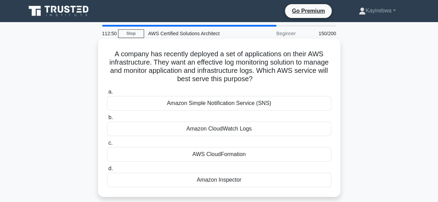
click at [219, 151] on div "AWS CloudFormation" at bounding box center [219, 154] width 224 height 15
click at [107, 146] on input "c. AWS CloudFormation" at bounding box center [107, 143] width 0 height 4
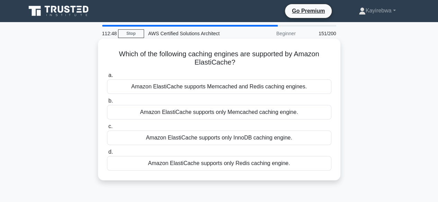
click at [217, 142] on div "Amazon ElastiCache supports only InnoDB caching engine." at bounding box center [219, 138] width 224 height 15
click at [107, 129] on input "c. Amazon ElastiCache supports only InnoDB caching engine." at bounding box center [107, 127] width 0 height 4
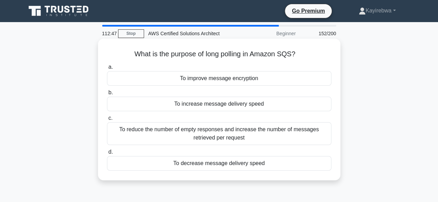
click at [219, 136] on div "To reduce the number of empty responses and increase the number of messages ret…" at bounding box center [219, 134] width 224 height 23
click at [107, 121] on input "c. To reduce the number of empty responses and increase the number of messages …" at bounding box center [107, 118] width 0 height 4
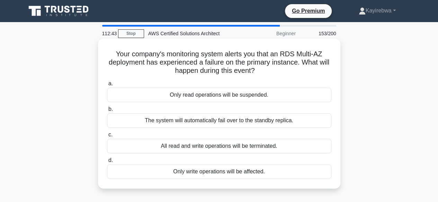
click at [218, 146] on div "All read and write operations will be terminated." at bounding box center [219, 146] width 224 height 15
click at [107, 137] on input "c. All read and write operations will be terminated." at bounding box center [107, 135] width 0 height 4
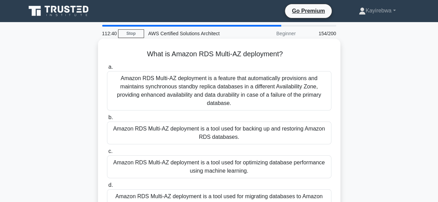
click at [215, 167] on div "Amazon RDS Multi-AZ deployment is a tool used for optimizing database performan…" at bounding box center [219, 167] width 224 height 23
click at [107, 154] on input "c. Amazon RDS Multi-AZ deployment is a tool used for optimizing database perfor…" at bounding box center [107, 152] width 0 height 4
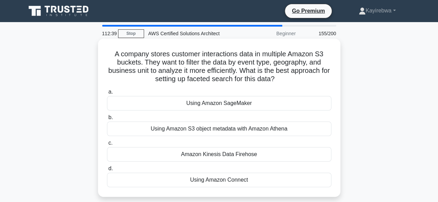
click at [215, 156] on div "Amazon Kinesis Data Firehose" at bounding box center [219, 154] width 224 height 15
click at [107, 146] on input "c. Amazon Kinesis Data Firehose" at bounding box center [107, 143] width 0 height 4
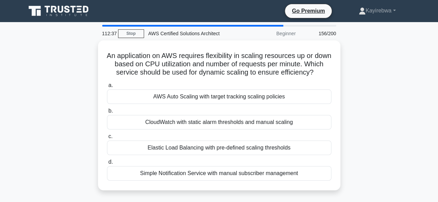
click at [215, 155] on div "Elastic Load Balancing with pre-defined scaling thresholds" at bounding box center [219, 148] width 224 height 15
click at [107, 139] on input "c. Elastic Load Balancing with pre-defined scaling thresholds" at bounding box center [107, 137] width 0 height 4
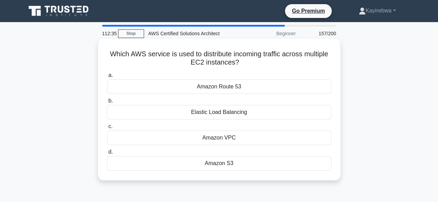
click at [225, 138] on div "Amazon VPC" at bounding box center [219, 138] width 224 height 15
click at [107, 129] on input "c. Amazon VPC" at bounding box center [107, 127] width 0 height 4
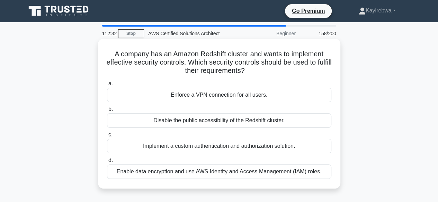
click at [226, 148] on div "Implement a custom authentication and authorization solution." at bounding box center [219, 146] width 224 height 15
click at [107, 137] on input "c. Implement a custom authentication and authorization solution." at bounding box center [107, 135] width 0 height 4
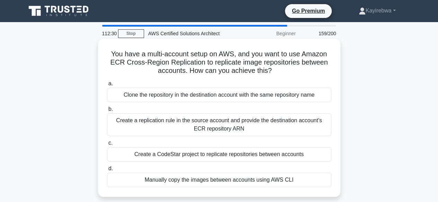
click at [225, 159] on div "Create a CodeStar project to replicate repositories between accounts" at bounding box center [219, 154] width 224 height 15
click at [107, 146] on input "c. Create a CodeStar project to replicate repositories between accounts" at bounding box center [107, 143] width 0 height 4
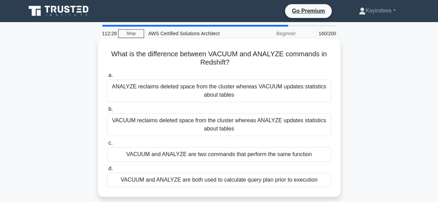
click at [228, 156] on div "VACUUM and ANALYZE are two commands that perform the same function" at bounding box center [219, 154] width 224 height 15
click at [107, 146] on input "c. VACUUM and ANALYZE are two commands that perform the same function" at bounding box center [107, 143] width 0 height 4
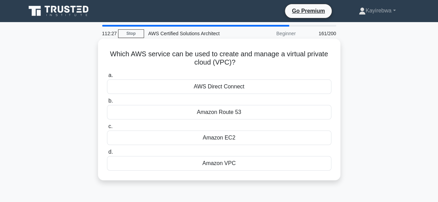
click at [227, 138] on div "Amazon EC2" at bounding box center [219, 138] width 224 height 15
click at [107, 129] on input "c. Amazon EC2" at bounding box center [107, 127] width 0 height 4
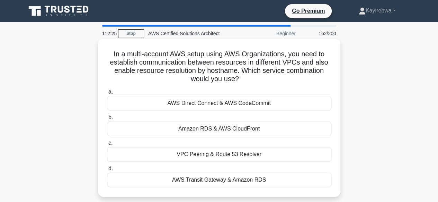
click at [222, 155] on div "VPC Peering & Route 53 Resolver" at bounding box center [219, 154] width 224 height 15
click at [107, 146] on input "c. VPC Peering & Route 53 Resolver" at bounding box center [107, 143] width 0 height 4
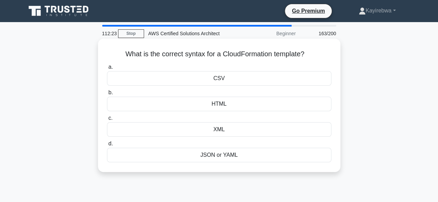
click at [221, 128] on div "XML" at bounding box center [219, 130] width 224 height 15
click at [107, 121] on input "c. XML" at bounding box center [107, 118] width 0 height 4
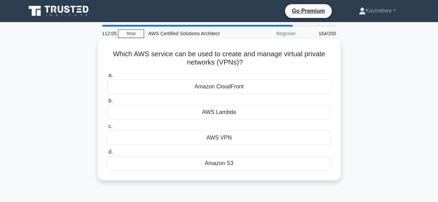
click at [220, 138] on div "AWS VPN" at bounding box center [219, 138] width 224 height 15
click at [107, 129] on input "c. AWS VPN" at bounding box center [107, 127] width 0 height 4
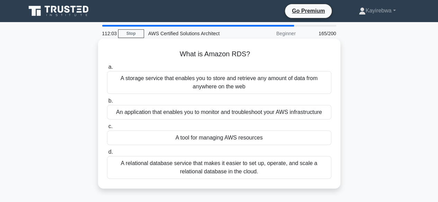
click at [214, 137] on div "A tool for managing AWS resources" at bounding box center [219, 138] width 224 height 15
click at [107, 129] on input "c. A tool for managing AWS resources" at bounding box center [107, 127] width 0 height 4
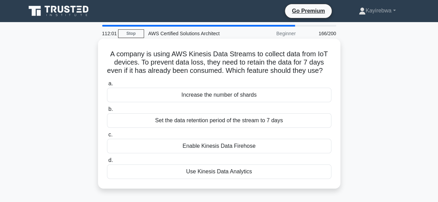
click at [225, 151] on div "Enable Kinesis Data Firehose" at bounding box center [219, 146] width 224 height 15
click at [107, 137] on input "c. Enable Kinesis Data Firehose" at bounding box center [107, 135] width 0 height 4
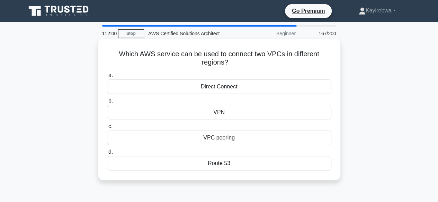
click at [224, 141] on div "VPC peering" at bounding box center [219, 138] width 224 height 15
click at [107, 129] on input "c. VPC peering" at bounding box center [107, 127] width 0 height 4
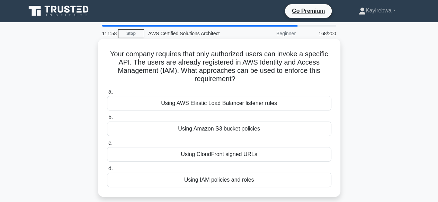
click at [214, 157] on div "Using CloudFront signed URLs" at bounding box center [219, 154] width 224 height 15
click at [107, 146] on input "c. Using CloudFront signed URLs" at bounding box center [107, 143] width 0 height 4
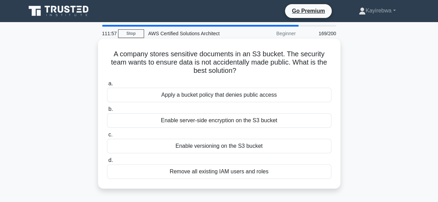
click at [204, 148] on div "Enable versioning on the S3 bucket" at bounding box center [219, 146] width 224 height 15
click at [107, 137] on input "c. Enable versioning on the S3 bucket" at bounding box center [107, 135] width 0 height 4
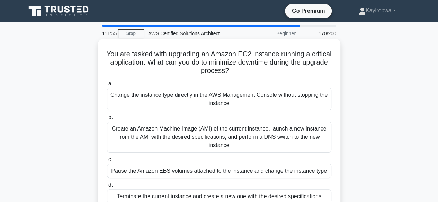
click at [215, 133] on div "Create an Amazon Machine Image (AMI) of the current instance, launch a new inst…" at bounding box center [219, 137] width 224 height 31
click at [107, 120] on input "b. Create an Amazon Machine Image (AMI) of the current instance, launch a new i…" at bounding box center [107, 118] width 0 height 4
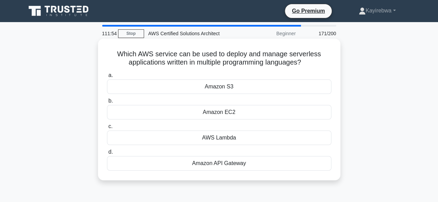
click at [225, 138] on div "AWS Lambda" at bounding box center [219, 138] width 224 height 15
click at [107, 129] on input "c. AWS Lambda" at bounding box center [107, 127] width 0 height 4
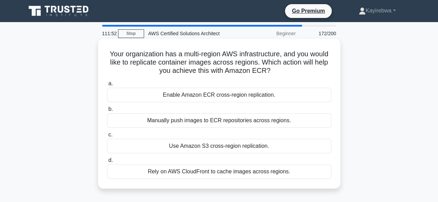
click at [213, 145] on div "Use Amazon S3 cross-region replication." at bounding box center [219, 146] width 224 height 15
click at [107, 137] on input "c. Use Amazon S3 cross-region replication." at bounding box center [107, 135] width 0 height 4
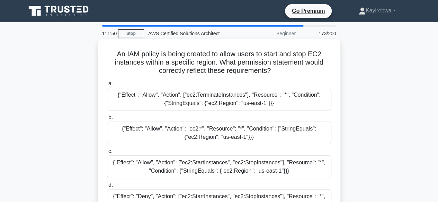
click at [212, 166] on div "{"Effect": "Allow", "Action": ["ec2:StartInstances", "ec2:StopInstances"], "Res…" at bounding box center [219, 167] width 224 height 23
click at [107, 154] on input "c. {"Effect": "Allow", "Action": ["ec2:StartInstances", "ec2:StopInstances"], "…" at bounding box center [107, 152] width 0 height 4
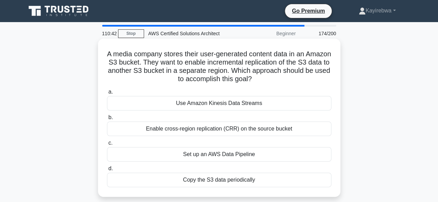
click at [219, 156] on div "Set up an AWS Data Pipeline" at bounding box center [219, 154] width 224 height 15
click at [107, 146] on input "c. Set up an AWS Data Pipeline" at bounding box center [107, 143] width 0 height 4
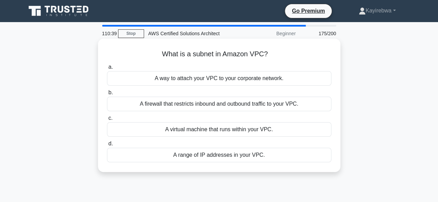
click at [231, 131] on div "A virtual machine that runs within your VPC." at bounding box center [219, 130] width 224 height 15
click at [107, 121] on input "c. A virtual machine that runs within your VPC." at bounding box center [107, 118] width 0 height 4
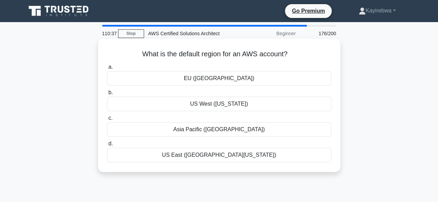
click at [226, 130] on div "Asia Pacific (Tokyo)" at bounding box center [219, 130] width 224 height 15
click at [107, 121] on input "c. Asia Pacific (Tokyo)" at bounding box center [107, 118] width 0 height 4
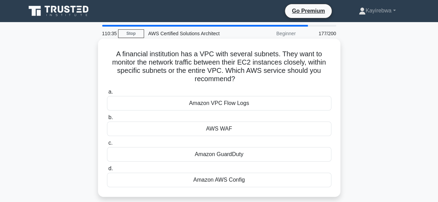
click at [218, 160] on div "Amazon GuardDuty" at bounding box center [219, 154] width 224 height 15
click at [107, 146] on input "c. Amazon GuardDuty" at bounding box center [107, 143] width 0 height 4
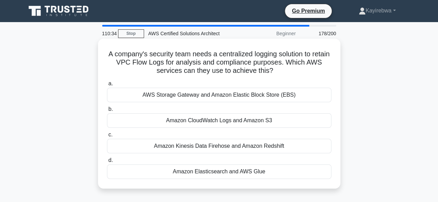
click at [224, 147] on div "Amazon Kinesis Data Firehose and Amazon Redshift" at bounding box center [219, 146] width 224 height 15
click at [107, 137] on input "c. Amazon Kinesis Data Firehose and Amazon Redshift" at bounding box center [107, 135] width 0 height 4
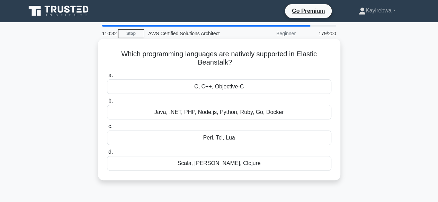
click at [218, 141] on div "Perl, Tcl, Lua" at bounding box center [219, 138] width 224 height 15
click at [107, 129] on input "c. Perl, Tcl, Lua" at bounding box center [107, 127] width 0 height 4
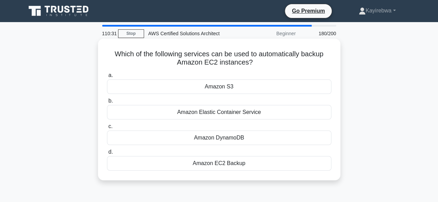
click at [225, 137] on div "Amazon DynamoDB" at bounding box center [219, 138] width 224 height 15
click at [107, 129] on input "c. Amazon DynamoDB" at bounding box center [107, 127] width 0 height 4
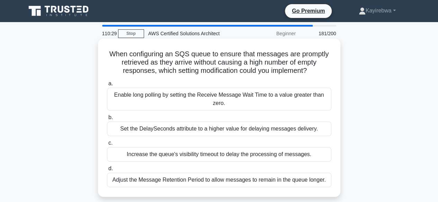
click at [197, 156] on div "Increase the queue's visibility timeout to delay the processing of messages." at bounding box center [219, 154] width 224 height 15
click at [107, 146] on input "c. Increase the queue's visibility timeout to delay the processing of messages." at bounding box center [107, 143] width 0 height 4
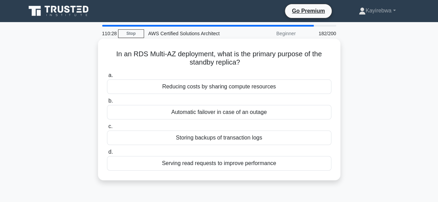
click at [225, 142] on div "Storing backups of transaction logs" at bounding box center [219, 138] width 224 height 15
click at [107, 129] on input "c. Storing backups of transaction logs" at bounding box center [107, 127] width 0 height 4
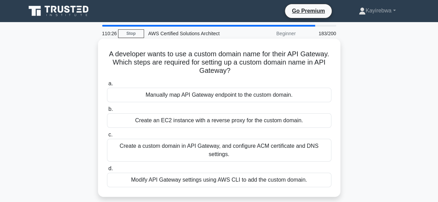
click at [223, 150] on div "Create a custom domain in API Gateway, and configure ACM certificate and DNS se…" at bounding box center [219, 150] width 224 height 23
click at [107, 137] on input "c. Create a custom domain in API Gateway, and configure ACM certificate and DNS…" at bounding box center [107, 135] width 0 height 4
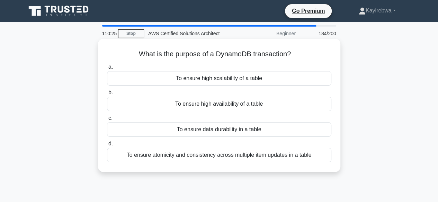
click at [237, 133] on div "To ensure data durability in a table" at bounding box center [219, 130] width 224 height 15
click at [107, 121] on input "c. To ensure data durability in a table" at bounding box center [107, 118] width 0 height 4
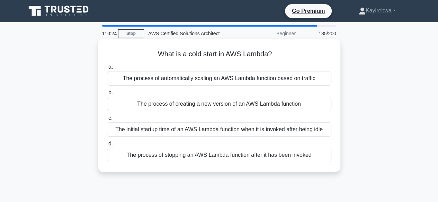
click at [216, 133] on div "The initial startup time of an AWS Lambda function when it is invoked after bei…" at bounding box center [219, 130] width 224 height 15
click at [107, 121] on input "c. The initial startup time of an AWS Lambda function when it is invoked after …" at bounding box center [107, 118] width 0 height 4
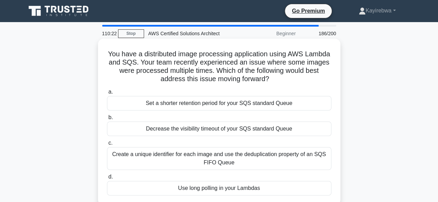
click at [210, 164] on div "Create a unique identifier for each image and use the deduplication property of…" at bounding box center [219, 158] width 224 height 23
click at [107, 146] on input "c. Create a unique identifier for each image and use the deduplication property…" at bounding box center [107, 143] width 0 height 4
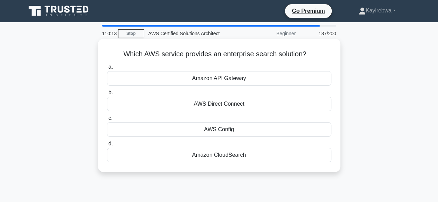
click at [226, 107] on div "AWS Direct Connect" at bounding box center [219, 104] width 224 height 15
click at [107, 95] on input "b. AWS Direct Connect" at bounding box center [107, 93] width 0 height 4
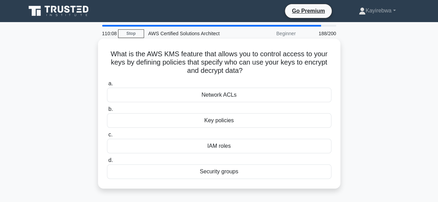
click at [223, 150] on div "IAM roles" at bounding box center [219, 146] width 224 height 15
click at [107, 137] on input "c. IAM roles" at bounding box center [107, 135] width 0 height 4
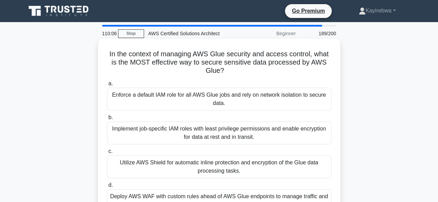
click at [220, 164] on div "Utilize AWS Shield for automatic inline protection and encryption of the Glue d…" at bounding box center [219, 167] width 224 height 23
click at [107, 154] on input "c. Utilize AWS Shield for automatic inline protection and encryption of the Glu…" at bounding box center [107, 152] width 0 height 4
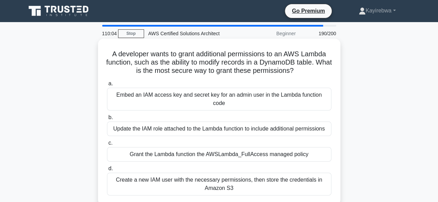
click at [220, 151] on div "Grant the Lambda function the AWSLambda_FullAccess managed policy" at bounding box center [219, 154] width 224 height 15
click at [107, 146] on input "c. Grant the Lambda function the AWSLambda_FullAccess managed policy" at bounding box center [107, 143] width 0 height 4
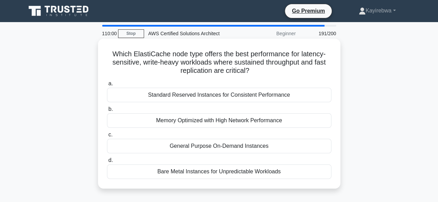
click at [228, 143] on div "General Purpose On-Demand Instances" at bounding box center [219, 146] width 224 height 15
click at [107, 137] on input "c. General Purpose On-Demand Instances" at bounding box center [107, 135] width 0 height 4
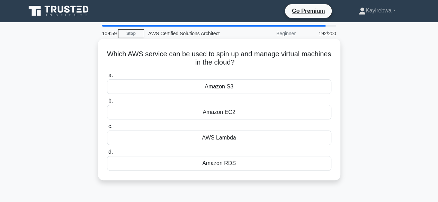
click at [231, 136] on div "AWS Lambda" at bounding box center [219, 138] width 224 height 15
click at [107, 129] on input "c. AWS Lambda" at bounding box center [107, 127] width 0 height 4
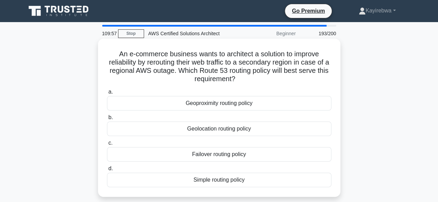
click at [224, 130] on div "Geolocation routing policy" at bounding box center [219, 129] width 224 height 15
click at [107, 120] on input "b. Geolocation routing policy" at bounding box center [107, 118] width 0 height 4
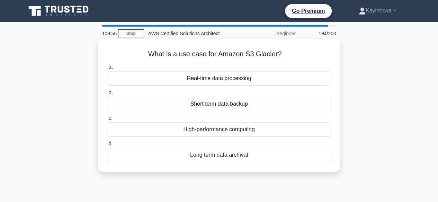
click at [218, 130] on div "High-performance computing" at bounding box center [219, 130] width 224 height 15
click at [107, 121] on input "c. High-performance computing" at bounding box center [107, 118] width 0 height 4
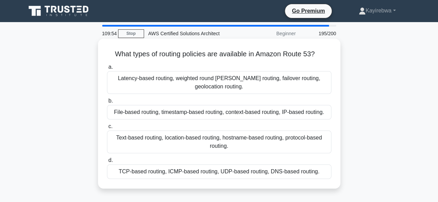
click at [213, 140] on div "Text-based routing, location-based routing, hostname-based routing, protocol-ba…" at bounding box center [219, 142] width 224 height 23
click at [107, 129] on input "c. Text-based routing, location-based routing, hostname-based routing, protocol…" at bounding box center [107, 127] width 0 height 4
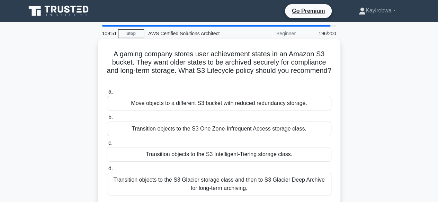
click at [217, 156] on div "Transition objects to the S3 Intelligent-Tiering storage class." at bounding box center [219, 154] width 224 height 15
click at [107, 146] on input "c. Transition objects to the S3 Intelligent-Tiering storage class." at bounding box center [107, 143] width 0 height 4
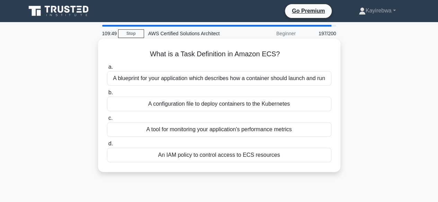
click at [215, 127] on div "A tool for monitoring your application's performance metrics" at bounding box center [219, 130] width 224 height 15
click at [107, 121] on input "c. A tool for monitoring your application's performance metrics" at bounding box center [107, 118] width 0 height 4
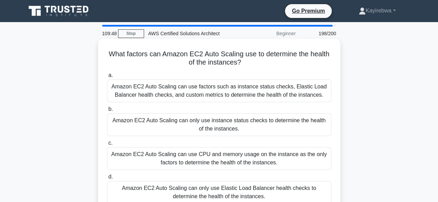
click at [215, 155] on div "Amazon EC2 Auto Scaling can use CPU and memory usage on the instance as the onl…" at bounding box center [219, 158] width 224 height 23
click at [107, 146] on input "c. Amazon EC2 Auto Scaling can use CPU and memory usage on the instance as the …" at bounding box center [107, 143] width 0 height 4
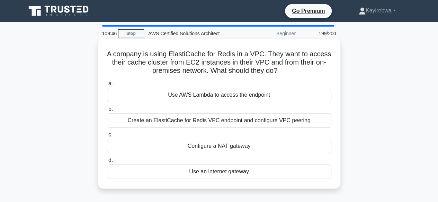
click at [224, 146] on div "Configure a NAT gateway" at bounding box center [219, 146] width 224 height 15
click at [107, 137] on input "c. Configure a NAT gateway" at bounding box center [107, 135] width 0 height 4
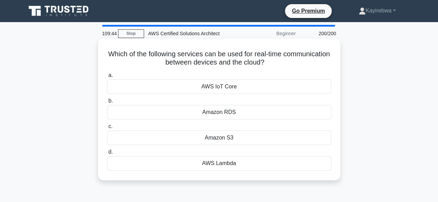
click at [220, 138] on div "Amazon S3" at bounding box center [219, 138] width 224 height 15
click at [107, 129] on input "c. Amazon S3" at bounding box center [107, 127] width 0 height 4
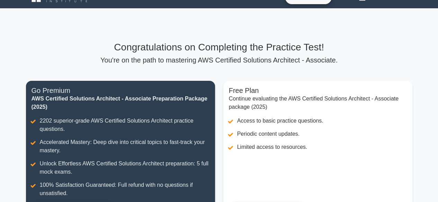
scroll to position [60, 0]
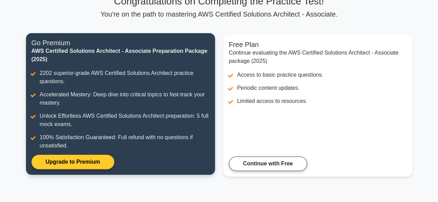
click at [94, 160] on link "Upgrade to Premium" at bounding box center [72, 162] width 83 height 15
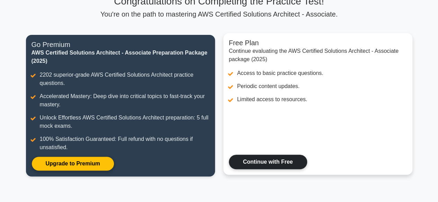
click at [271, 165] on link "Continue with Free" at bounding box center [268, 162] width 78 height 15
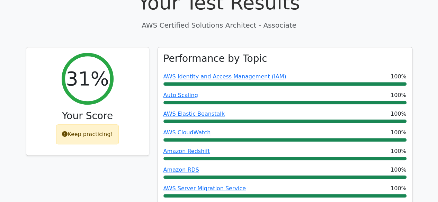
scroll to position [246, 0]
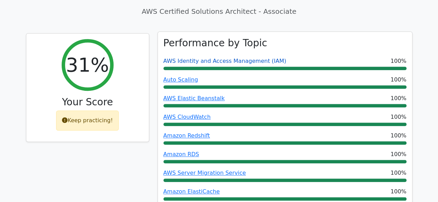
click at [249, 58] on link "AWS Identity and Access Management (IAM)" at bounding box center [224, 61] width 123 height 7
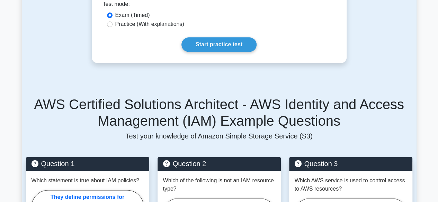
scroll to position [410, 0]
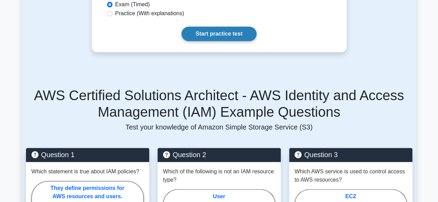
click at [231, 27] on link "Start practice test" at bounding box center [218, 34] width 75 height 15
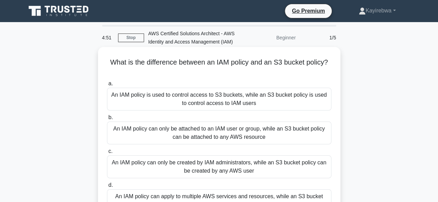
click at [207, 164] on div "An IAM policy can only be created by IAM administrators, while an S3 bucket pol…" at bounding box center [219, 167] width 224 height 23
click at [107, 154] on input "c. An IAM policy can only be created by IAM administrators, while an S3 bucket …" at bounding box center [107, 152] width 0 height 4
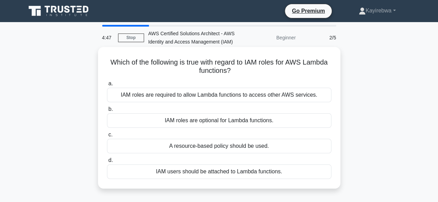
click at [234, 95] on div "IAM roles are required to allow Lambda functions to access other AWS services." at bounding box center [219, 95] width 224 height 15
click at [107, 86] on input "a. IAM roles are required to allow Lambda functions to access other AWS service…" at bounding box center [107, 84] width 0 height 4
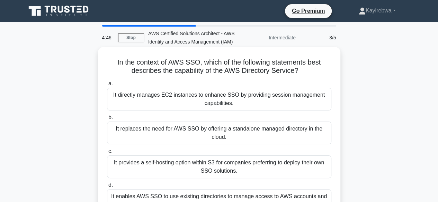
click at [193, 129] on div "It replaces the need for AWS SSO by offering a standalone managed directory in …" at bounding box center [219, 133] width 224 height 23
click at [107, 120] on input "b. It replaces the need for AWS SSO by offering a standalone managed directory …" at bounding box center [107, 118] width 0 height 4
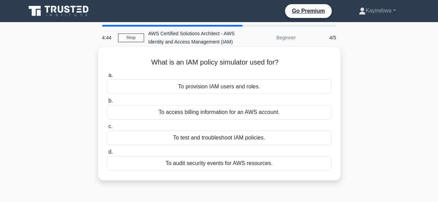
click at [205, 140] on div "To test and troubleshoot IAM policies." at bounding box center [219, 138] width 224 height 15
click at [107, 129] on input "c. To test and troubleshoot IAM policies." at bounding box center [107, 127] width 0 height 4
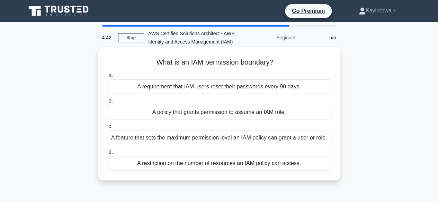
click at [204, 138] on div "A feature that sets the maximum permission level an IAM policy can grant a user…" at bounding box center [219, 138] width 224 height 15
click at [107, 129] on input "c. A feature that sets the maximum permission level an IAM policy can grant a u…" at bounding box center [107, 127] width 0 height 4
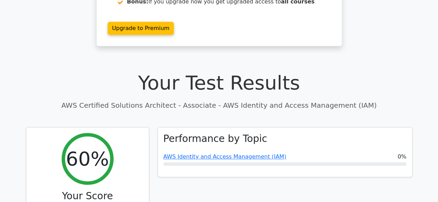
scroll to position [166, 0]
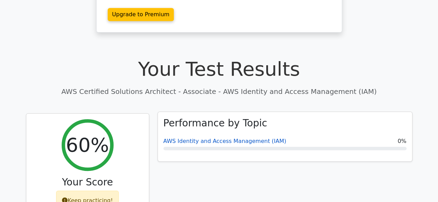
click at [251, 138] on link "AWS Identity and Access Management (IAM)" at bounding box center [224, 141] width 123 height 7
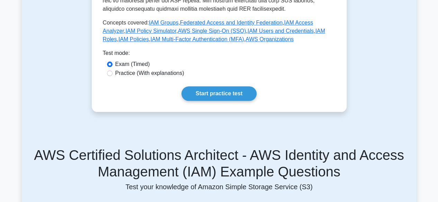
click at [161, 69] on label "Practice (With explanations)" at bounding box center [149, 73] width 69 height 8
click at [112, 71] on input "Practice (With explanations)" at bounding box center [110, 74] width 6 height 6
radio input "true"
click at [109, 62] on input "Exam (Timed)" at bounding box center [110, 65] width 6 height 6
radio input "true"
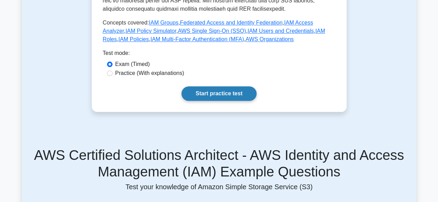
click at [215, 87] on link "Start practice test" at bounding box center [218, 94] width 75 height 15
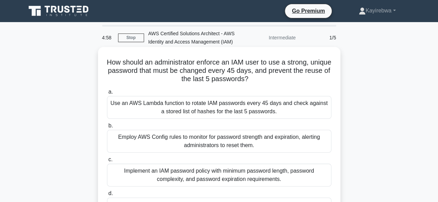
click at [219, 113] on div "Use an AWS Lambda function to rotate IAM passwords every 45 days and check agai…" at bounding box center [219, 107] width 224 height 23
click at [107, 94] on input "a. Use an AWS Lambda function to rotate IAM passwords every 45 days and check a…" at bounding box center [107, 92] width 0 height 4
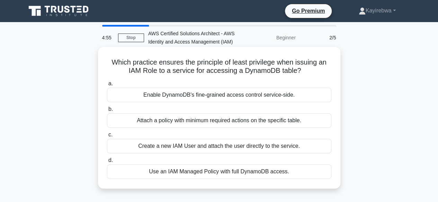
click at [211, 146] on div "Create a new IAM User and attach the user directly to the service." at bounding box center [219, 146] width 224 height 15
click at [107, 137] on input "c. Create a new IAM User and attach the user directly to the service." at bounding box center [107, 135] width 0 height 4
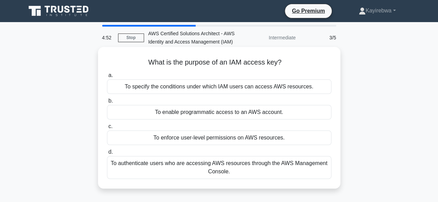
click at [219, 163] on div "To authenticate users who are accessing AWS resources through the AWS Managemen…" at bounding box center [219, 167] width 224 height 23
click at [107, 155] on input "d. To authenticate users who are accessing AWS resources through the AWS Manage…" at bounding box center [107, 152] width 0 height 4
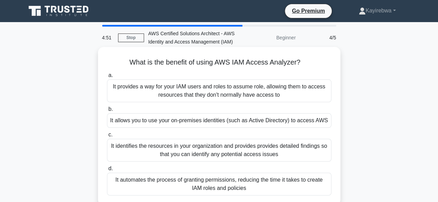
click at [199, 148] on div "It identifies the resources in your organization and provides provides detailed…" at bounding box center [219, 150] width 224 height 23
click at [107, 137] on input "c. It identifies the resources in your organization and provides provides detai…" at bounding box center [107, 135] width 0 height 4
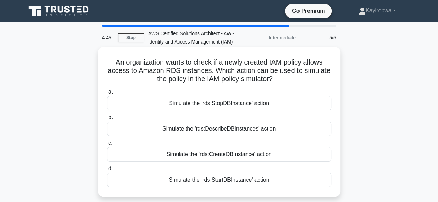
click at [204, 157] on div "Simulate the 'rds:CreateDBInstance' action" at bounding box center [219, 154] width 224 height 15
click at [107, 146] on input "c. Simulate the 'rds:CreateDBInstance' action" at bounding box center [107, 143] width 0 height 4
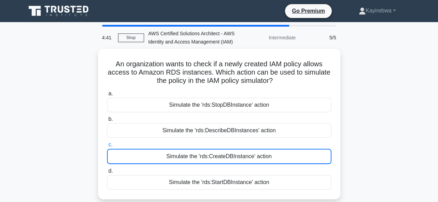
scroll to position [14, 0]
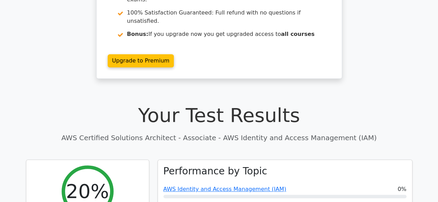
scroll to position [147, 0]
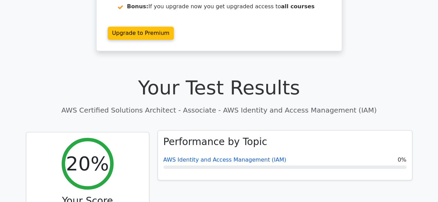
click at [217, 157] on link "AWS Identity and Access Management (IAM)" at bounding box center [224, 160] width 123 height 7
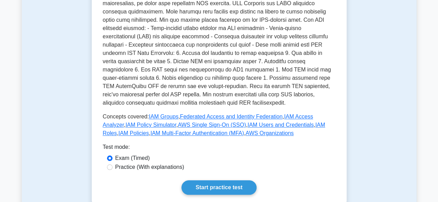
scroll to position [300, 0]
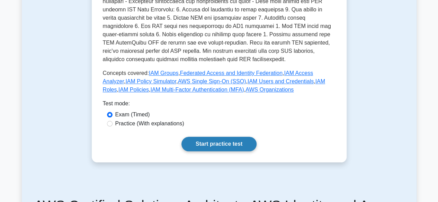
click at [226, 137] on link "Start practice test" at bounding box center [218, 144] width 75 height 15
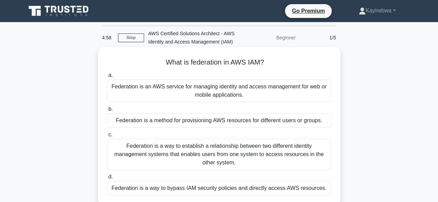
click at [218, 92] on div "Federation is an AWS service for managing identity and access management for we…" at bounding box center [219, 91] width 224 height 23
click at [107, 78] on input "a. Federation is an AWS service for managing identity and access management for…" at bounding box center [107, 75] width 0 height 4
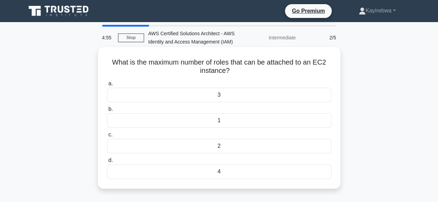
click at [219, 147] on div "2" at bounding box center [219, 146] width 224 height 15
click at [107, 137] on input "c. 2" at bounding box center [107, 135] width 0 height 4
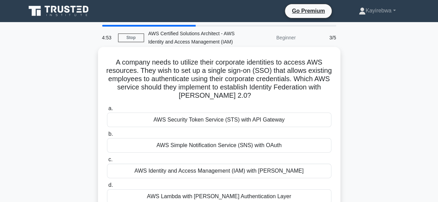
click at [202, 173] on div "AWS Identity and Access Management (IAM) with SAML" at bounding box center [219, 171] width 224 height 15
click at [107, 162] on input "c. AWS Identity and Access Management (IAM) with SAML" at bounding box center [107, 160] width 0 height 4
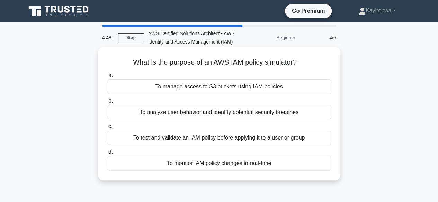
click at [196, 140] on div "To test and validate an IAM policy before applying it to a user or group" at bounding box center [219, 138] width 224 height 15
click at [107, 129] on input "c. To test and validate an IAM policy before applying it to a user or group" at bounding box center [107, 127] width 0 height 4
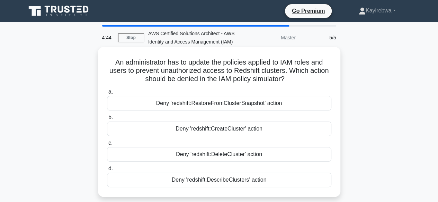
click at [221, 156] on div "Deny 'redshift:DeleteCluster' action" at bounding box center [219, 154] width 224 height 15
click at [107, 146] on input "c. Deny 'redshift:DeleteCluster' action" at bounding box center [107, 143] width 0 height 4
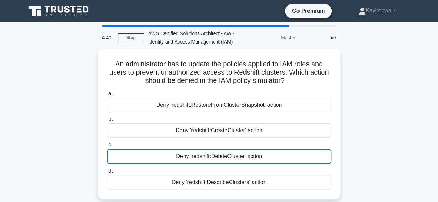
scroll to position [14, 0]
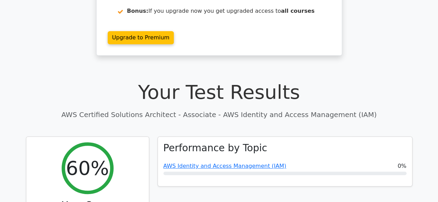
scroll to position [180, 0]
